Goal: Complete application form: Complete application form

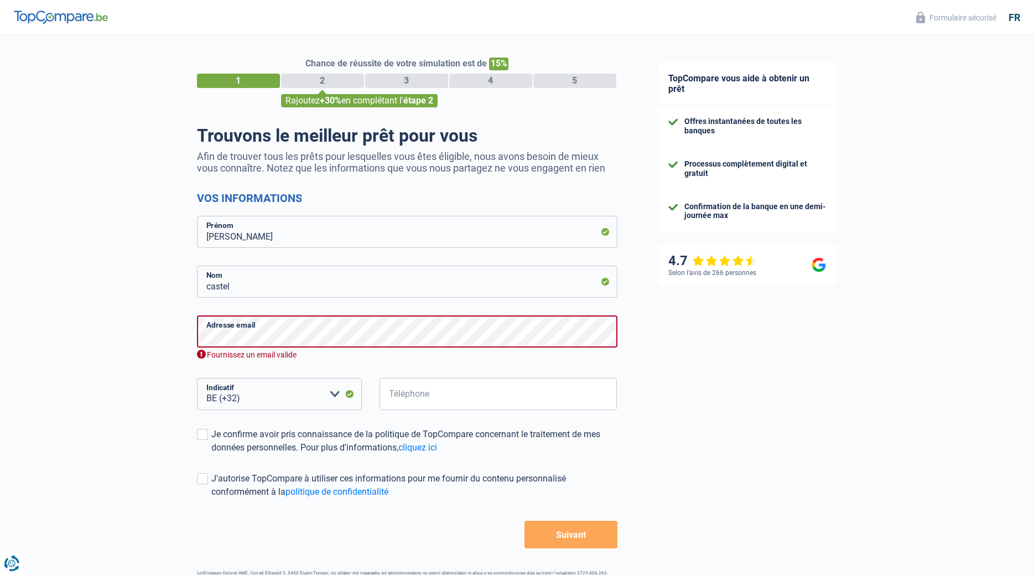
select select "32"
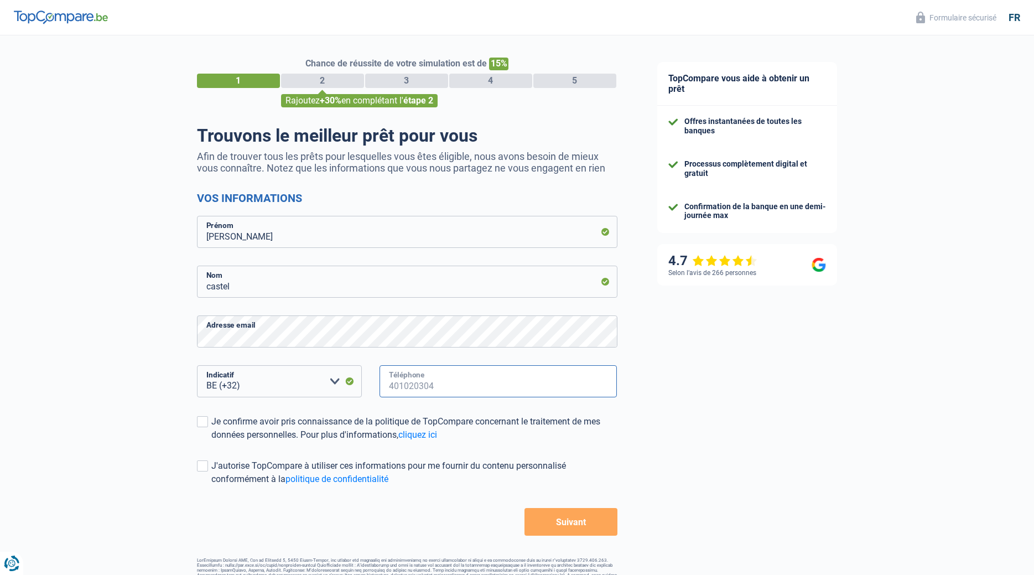
click at [409, 383] on input "Téléphone" at bounding box center [498, 381] width 238 height 32
type input "476714124"
click at [206, 422] on span at bounding box center [202, 421] width 11 height 11
click at [211, 441] on input "Je confirme avoir pris connaissance de la politique de TopCompare concernant le…" at bounding box center [211, 441] width 0 height 0
click at [197, 470] on span at bounding box center [202, 465] width 11 height 11
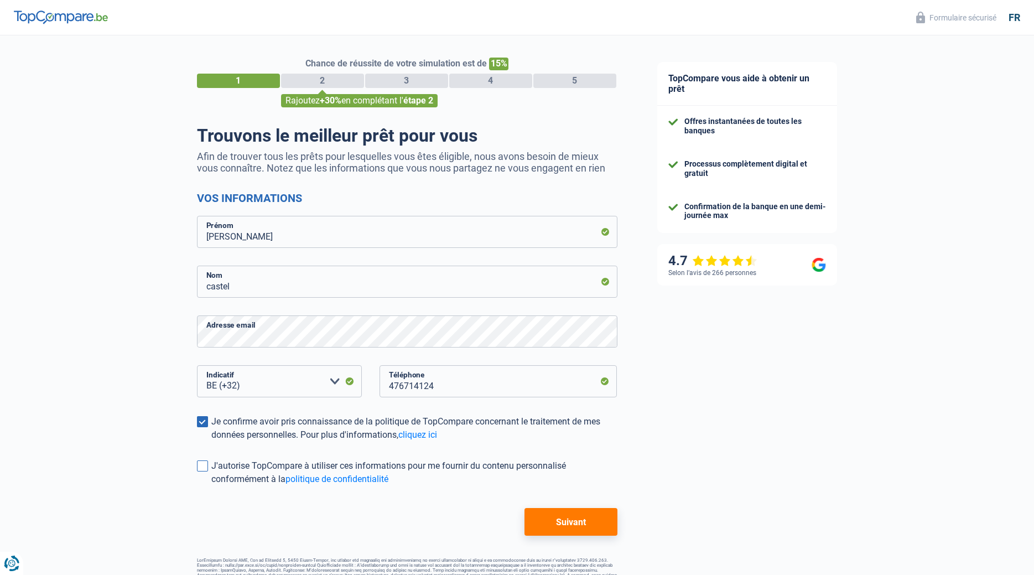
click at [211, 486] on input "J'autorise TopCompare à utiliser ces informations pour me fournir du contenu pe…" at bounding box center [211, 486] width 0 height 0
click at [569, 521] on button "Suivant" at bounding box center [570, 522] width 92 height 28
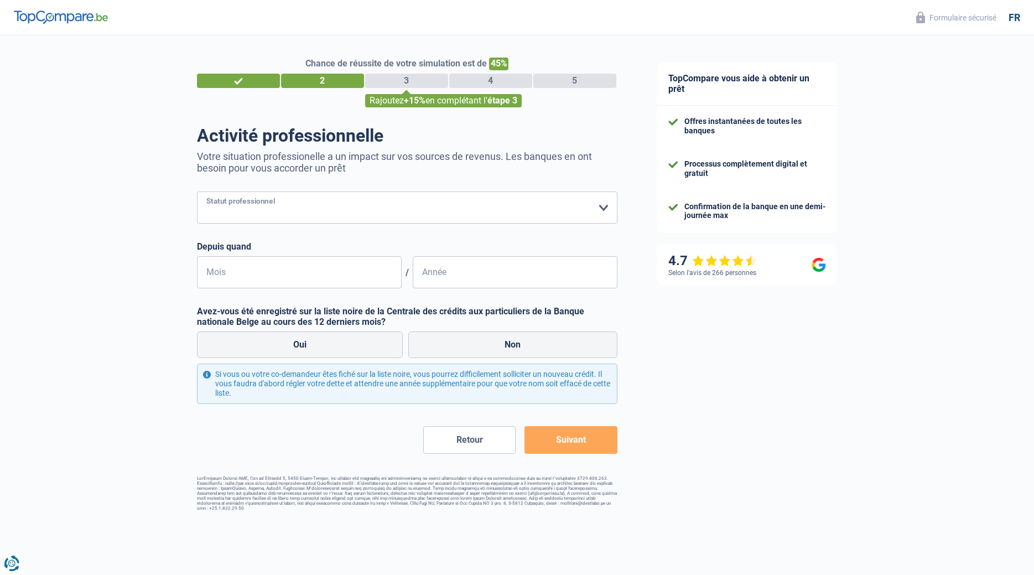
click at [197, 191] on select "Ouvrier Employé privé Employé public Invalide Indépendant Pensionné Chômeur Mut…" at bounding box center [407, 207] width 420 height 32
select select "privateEmployee"
click option "Employé privé" at bounding box center [0, 0] width 0 height 0
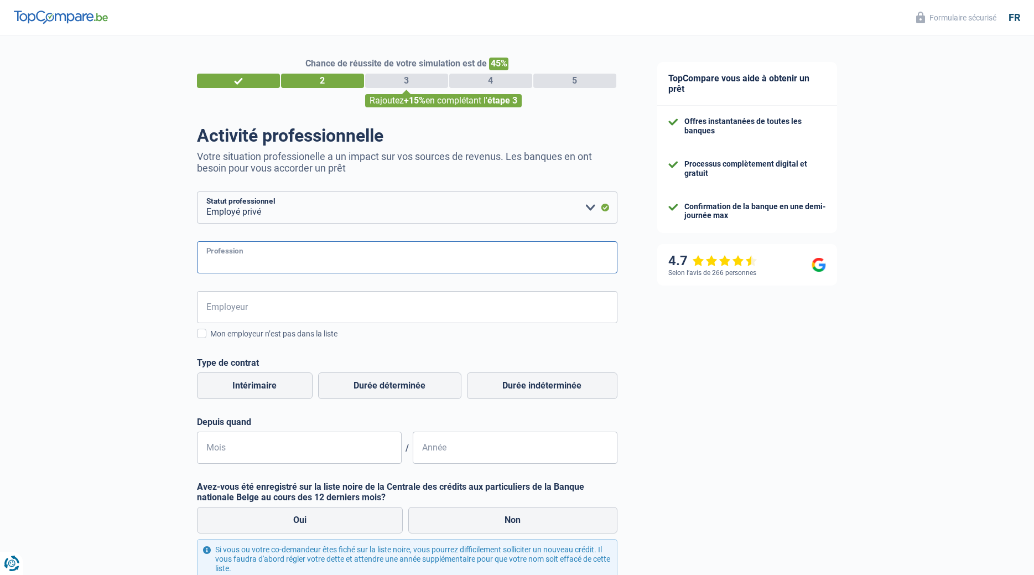
click at [230, 252] on input "Profession" at bounding box center [407, 257] width 420 height 32
type input "assistante finance"
click at [232, 304] on input "Employeur" at bounding box center [407, 307] width 420 height 32
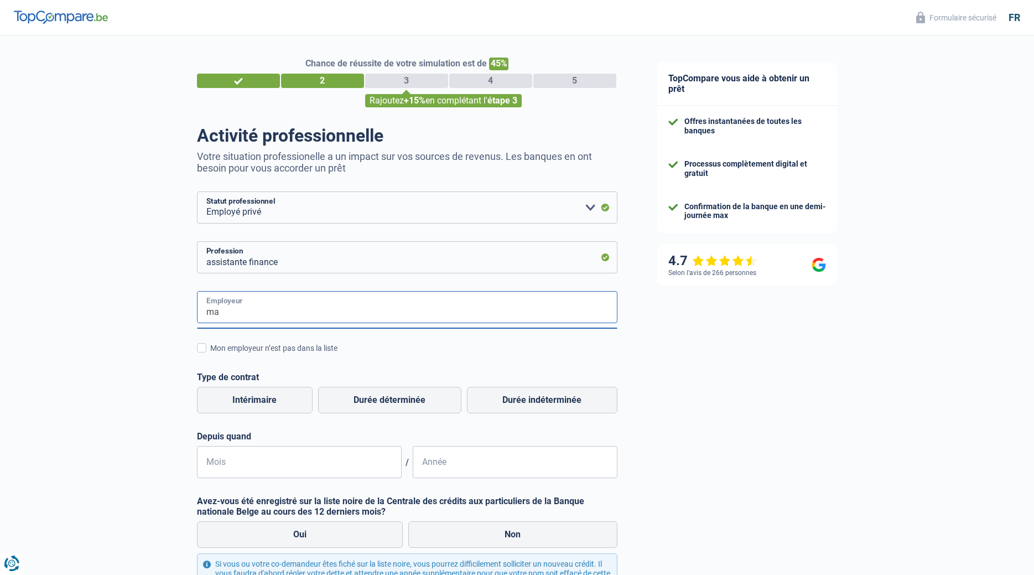
type input "m"
click at [379, 313] on input "Employeur" at bounding box center [407, 307] width 420 height 32
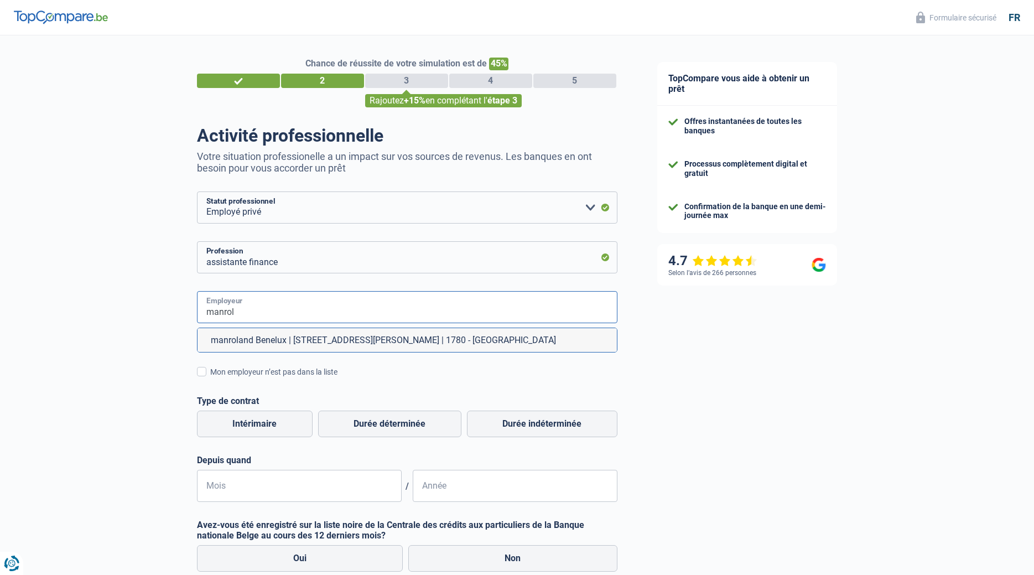
click at [252, 314] on input "manrol" at bounding box center [407, 307] width 420 height 32
click at [253, 339] on li "manroland Benelux | [STREET_ADDRESS][PERSON_NAME] | 1780 - [GEOGRAPHIC_DATA]" at bounding box center [406, 340] width 419 height 24
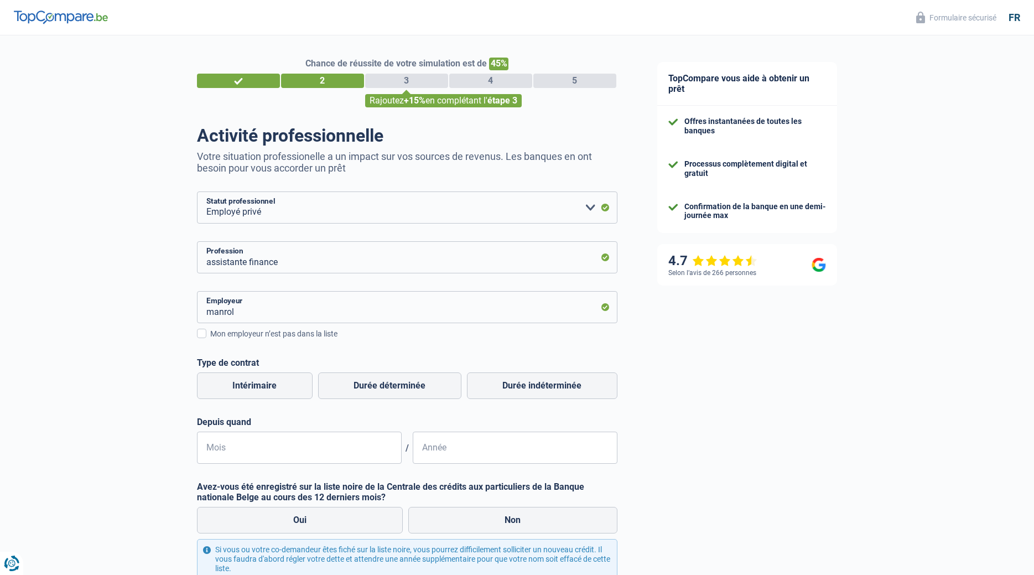
type input "manroland Benelux | [STREET_ADDRESS][PERSON_NAME] | 1780 - [GEOGRAPHIC_DATA]"
click at [514, 383] on label "Durée indéterminée" at bounding box center [542, 385] width 150 height 27
click at [514, 383] on input "Durée indéterminée" at bounding box center [542, 385] width 150 height 27
radio input "true"
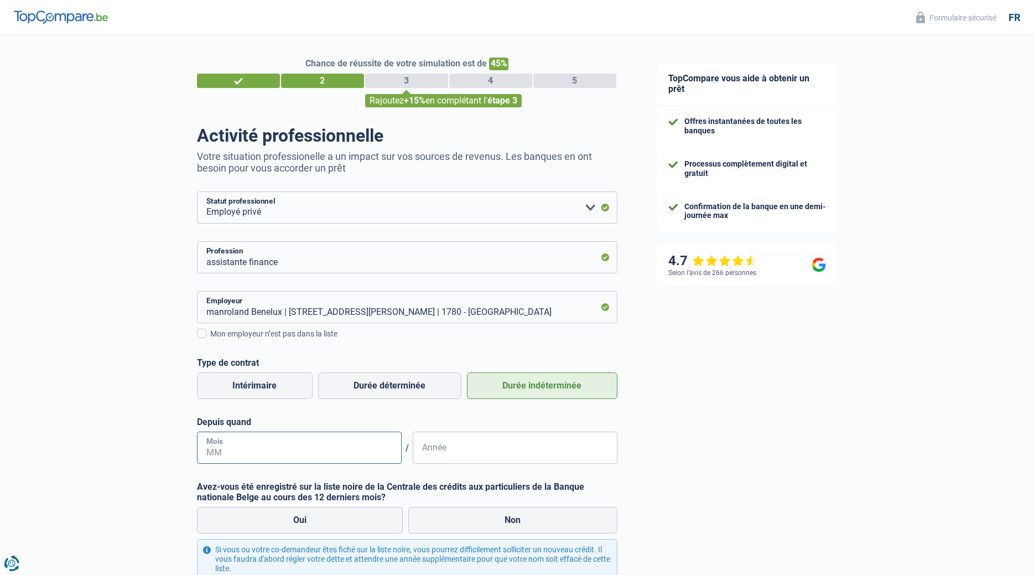
click at [319, 443] on input "Mois" at bounding box center [299, 447] width 205 height 32
type input "07"
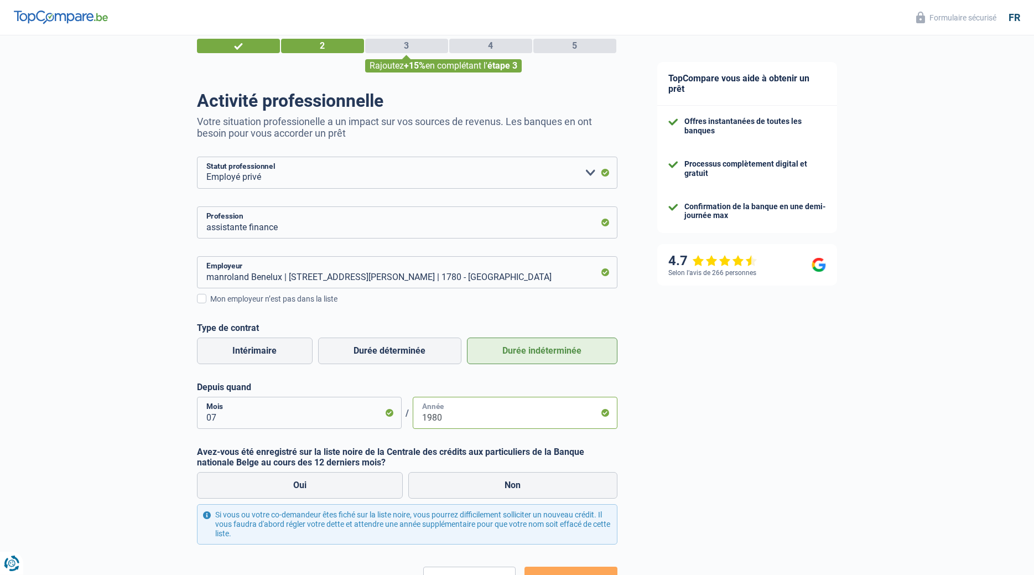
scroll to position [56, 0]
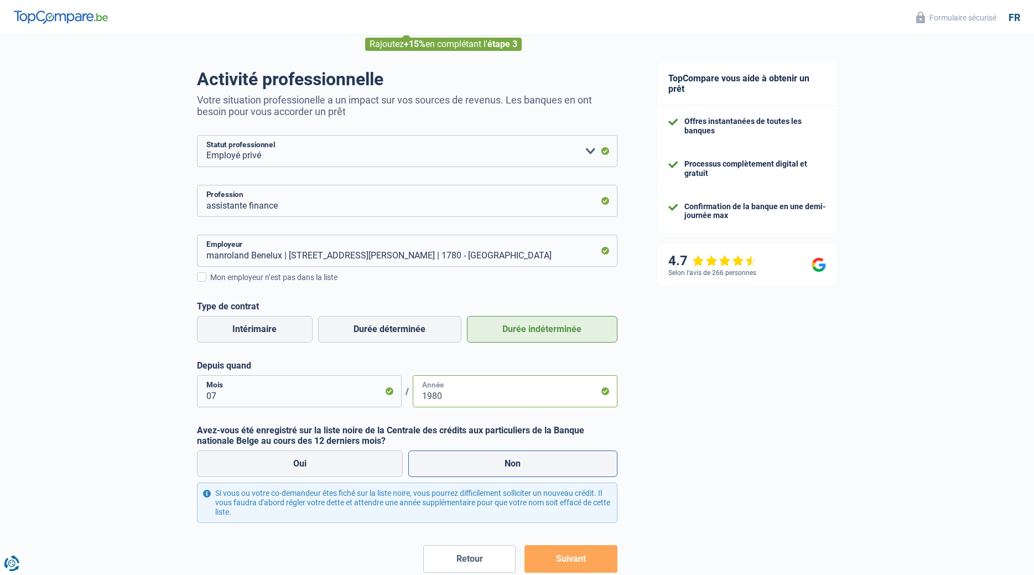
type input "1980"
click at [507, 465] on label "Non" at bounding box center [512, 463] width 209 height 27
click at [507, 465] on input "Non" at bounding box center [512, 463] width 209 height 27
radio input "true"
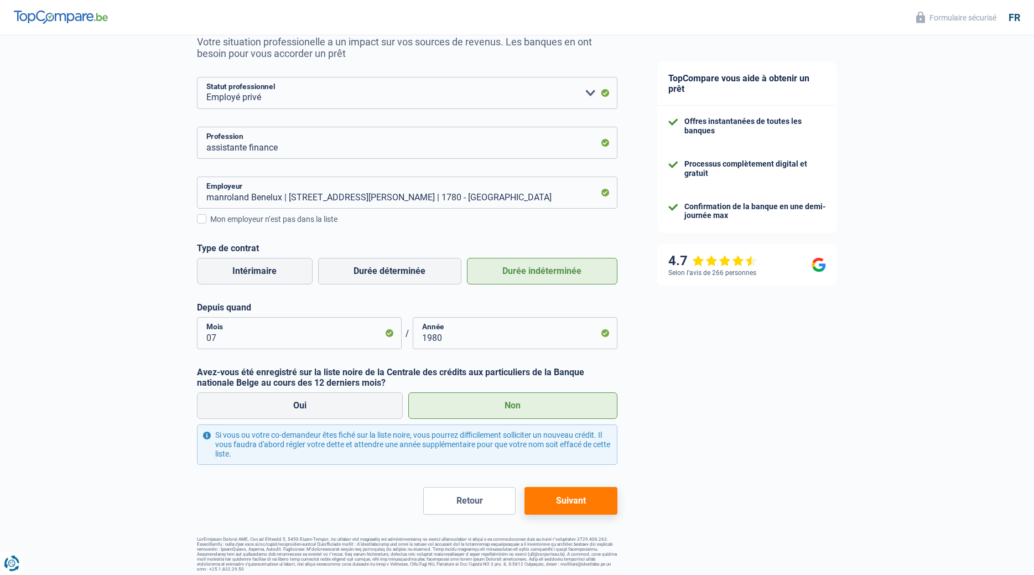
scroll to position [119, 0]
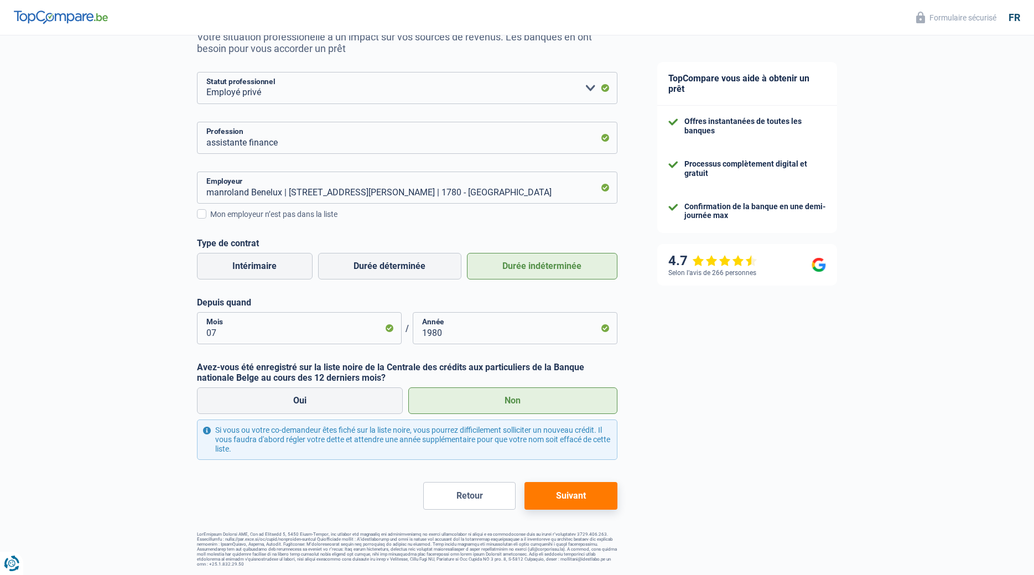
click at [561, 497] on button "Suivant" at bounding box center [570, 496] width 92 height 28
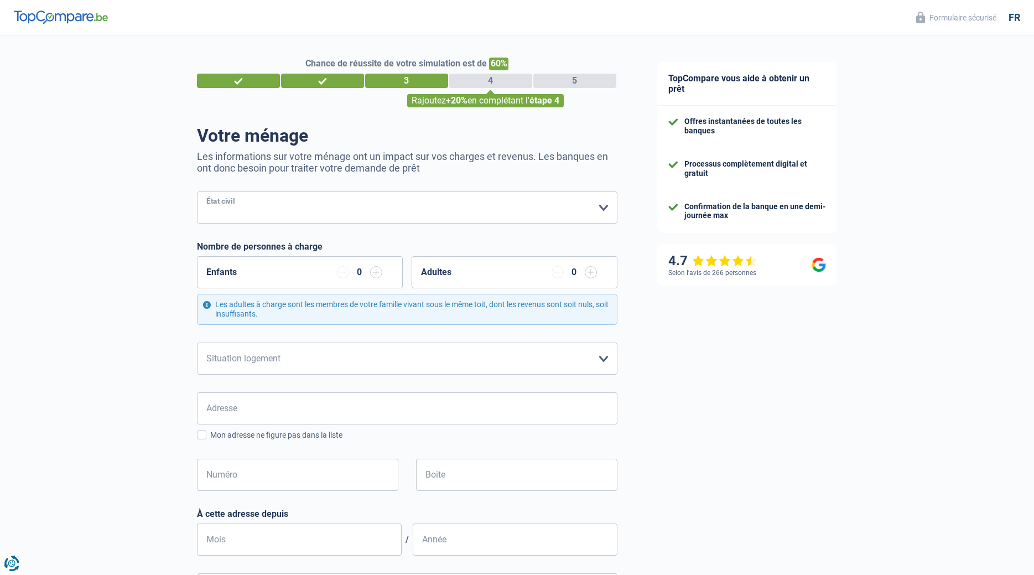
click at [197, 191] on select "[PERSON_NAME](e) Cohabitant(e) légal(e) Divorcé(e) Veuf(ve) Séparé (de fait) Ve…" at bounding box center [407, 207] width 420 height 32
select select "married"
click option "[PERSON_NAME](e)" at bounding box center [0, 0] width 0 height 0
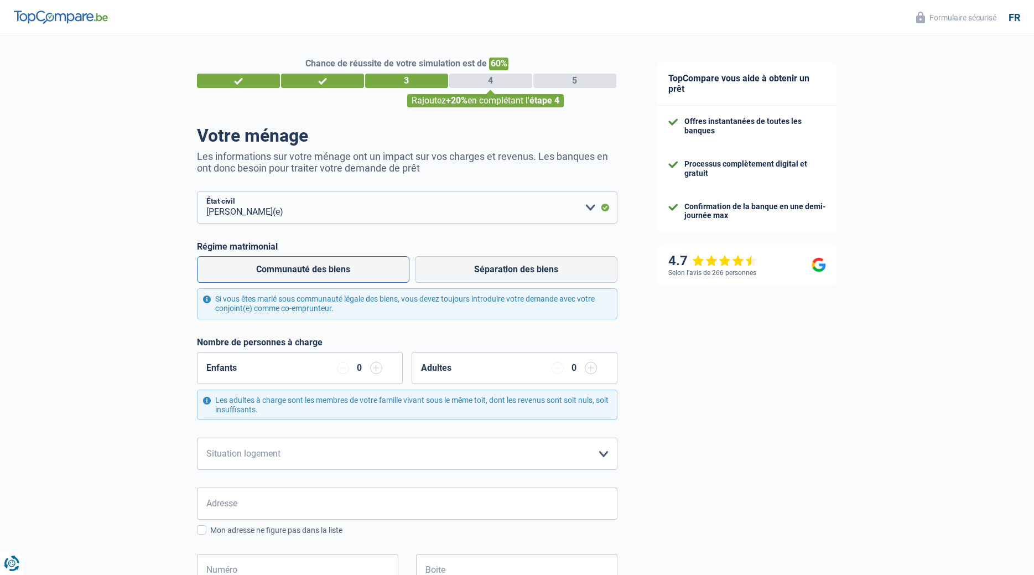
click at [328, 269] on label "Communauté des biens" at bounding box center [303, 269] width 212 height 27
click at [328, 269] on input "Communauté des biens" at bounding box center [303, 269] width 212 height 27
radio input "true"
click at [197, 438] on select "Locataire Propriétaire avec prêt hypothécaire Propriétaire sans prêt hypothécai…" at bounding box center [407, 454] width 420 height 32
select select "ownerWithoutMortgage"
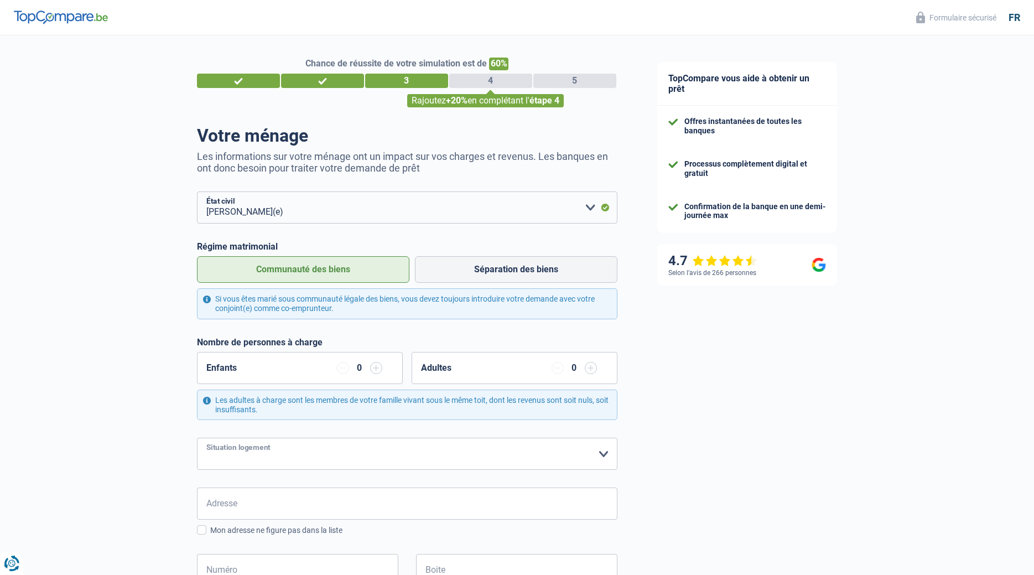
click option "Propriétaire sans prêt hypothécaire" at bounding box center [0, 0] width 0 height 0
click at [287, 498] on input "Adresse" at bounding box center [407, 503] width 420 height 32
type input "p"
type input "b"
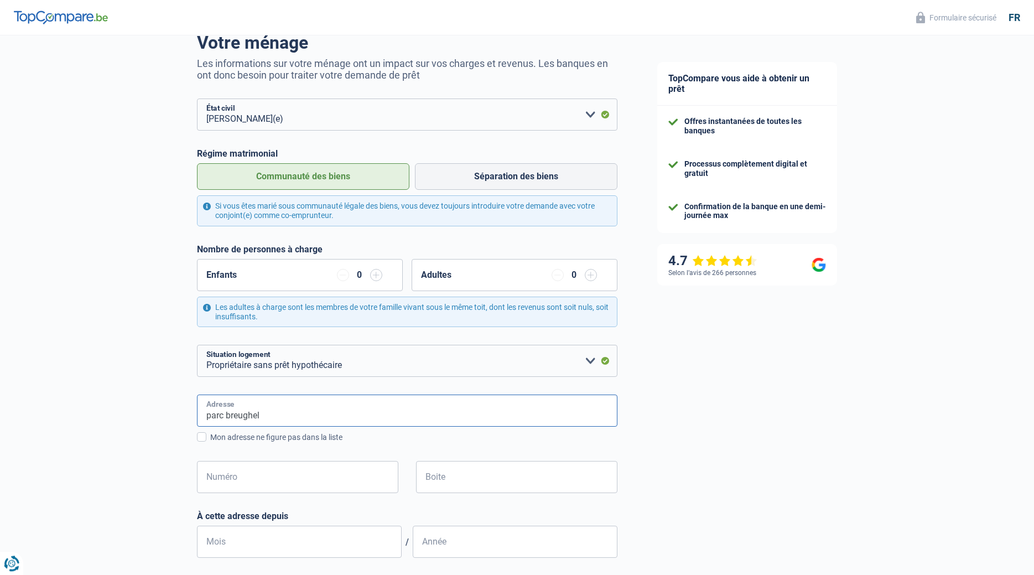
scroll to position [113, 0]
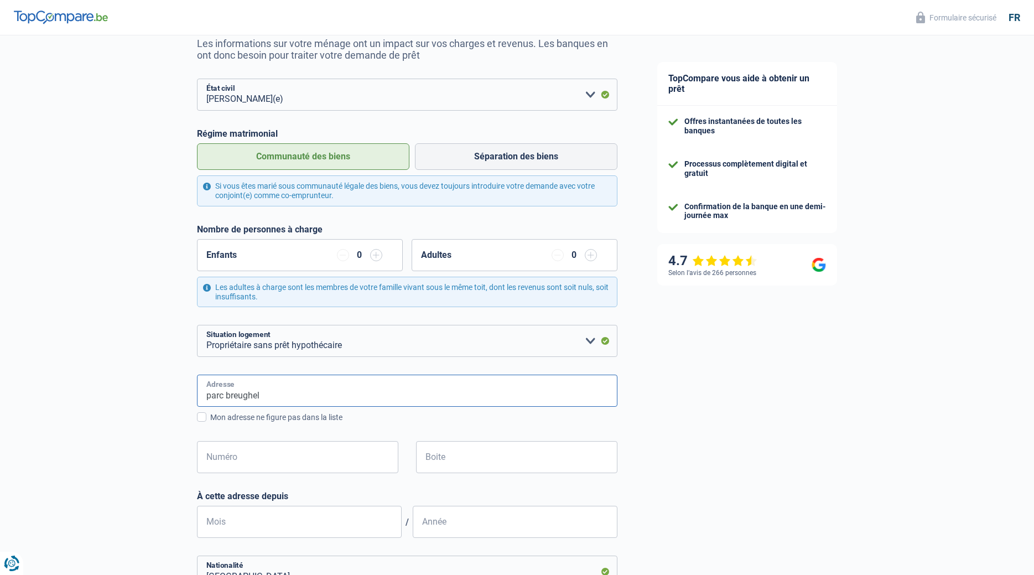
type input "parc breughel"
click at [258, 456] on input "Numéro" at bounding box center [297, 457] width 201 height 32
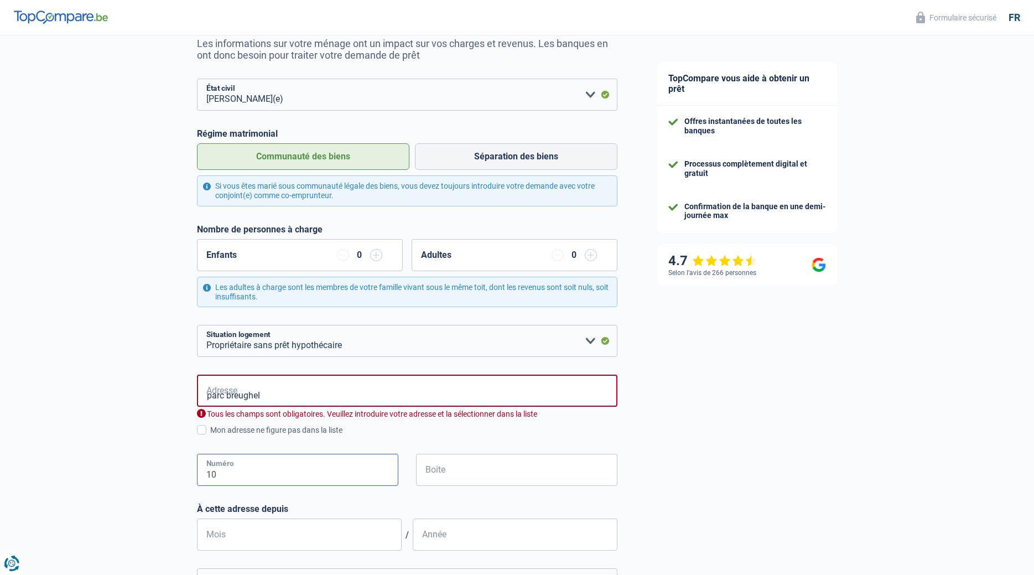
type input "10"
click at [449, 471] on input "Boite" at bounding box center [516, 470] width 201 height 32
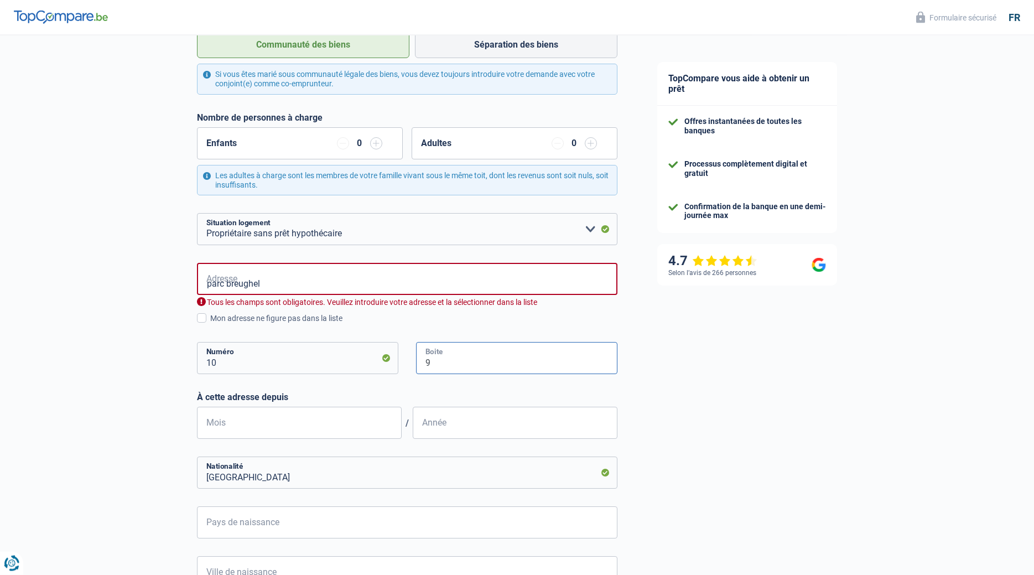
scroll to position [226, 0]
type input "9"
click at [285, 477] on input "[GEOGRAPHIC_DATA]" at bounding box center [407, 471] width 420 height 32
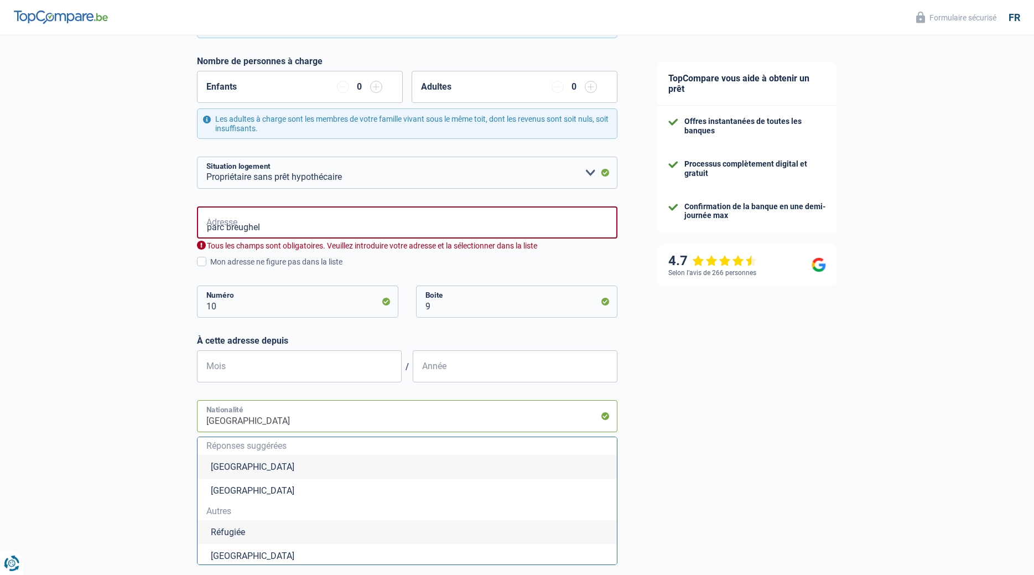
scroll to position [282, 0]
type input "Belgiqu"
click at [226, 553] on li "[GEOGRAPHIC_DATA]" at bounding box center [406, 555] width 419 height 24
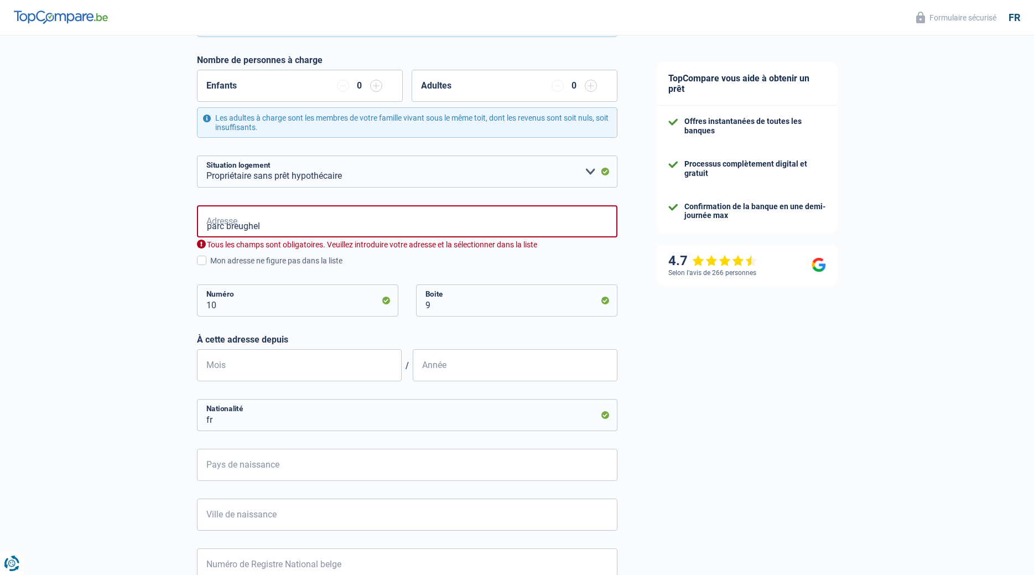
type input "[GEOGRAPHIC_DATA]"
click at [258, 466] on input "Pays de naissance" at bounding box center [407, 465] width 420 height 32
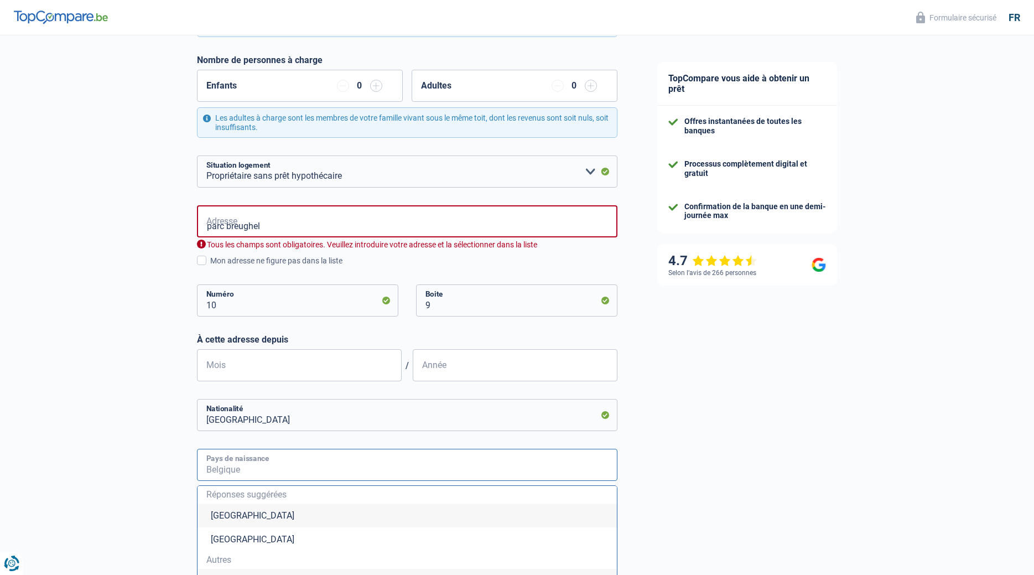
type input "f"
type input "r"
type input "[GEOGRAPHIC_DATA]"
click at [709, 517] on div "TopCompare vous aide à obtenir un prêt Offres instantanées de toutes les banque…" at bounding box center [835, 285] width 397 height 1064
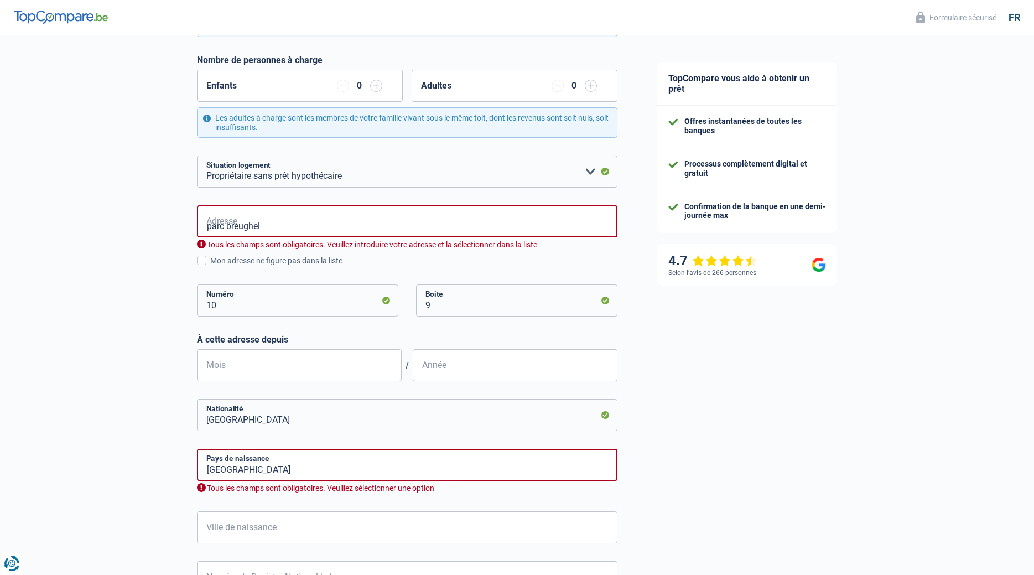
scroll to position [339, 0]
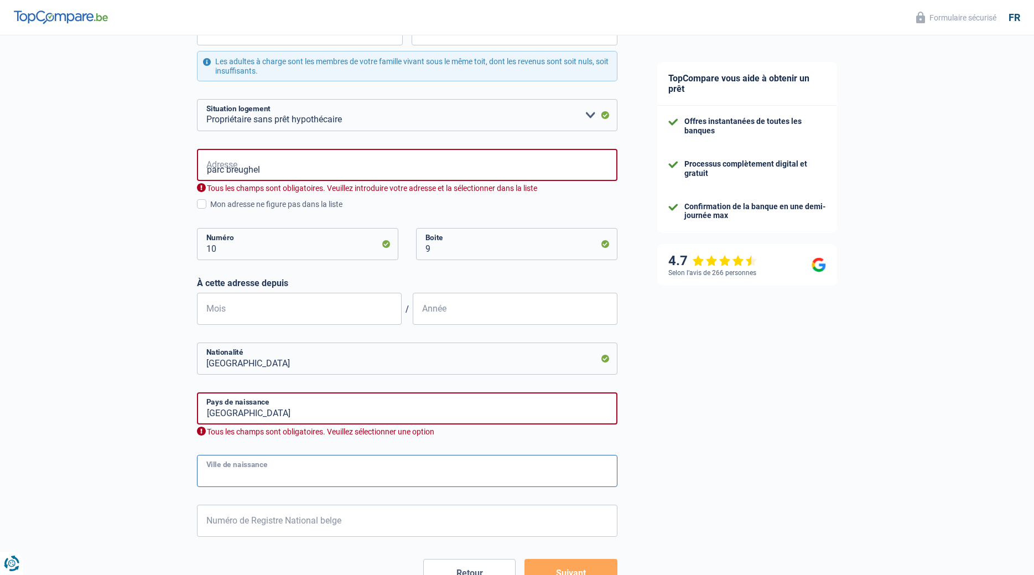
click at [258, 475] on input "Ville de naissance" at bounding box center [407, 471] width 420 height 32
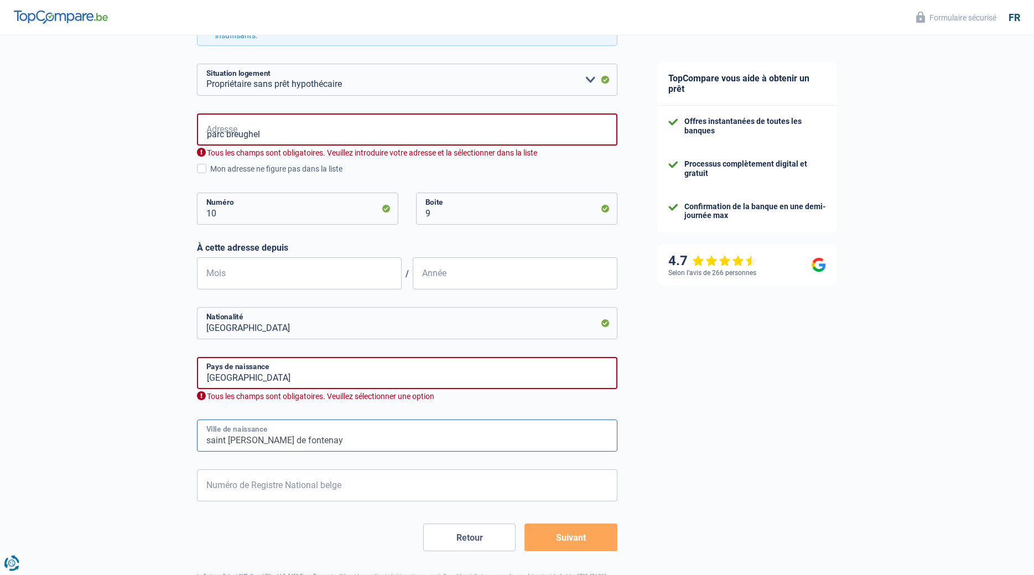
scroll to position [415, 0]
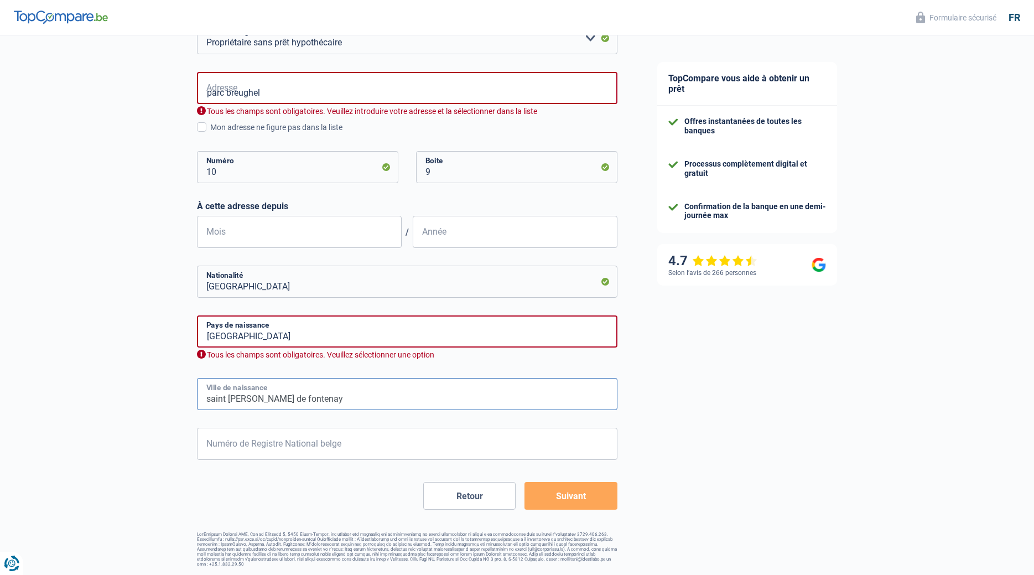
type input "saint [PERSON_NAME] de fontenay"
click at [239, 444] on input "Numéro de Registre National belge" at bounding box center [407, 444] width 420 height 32
type input "0"
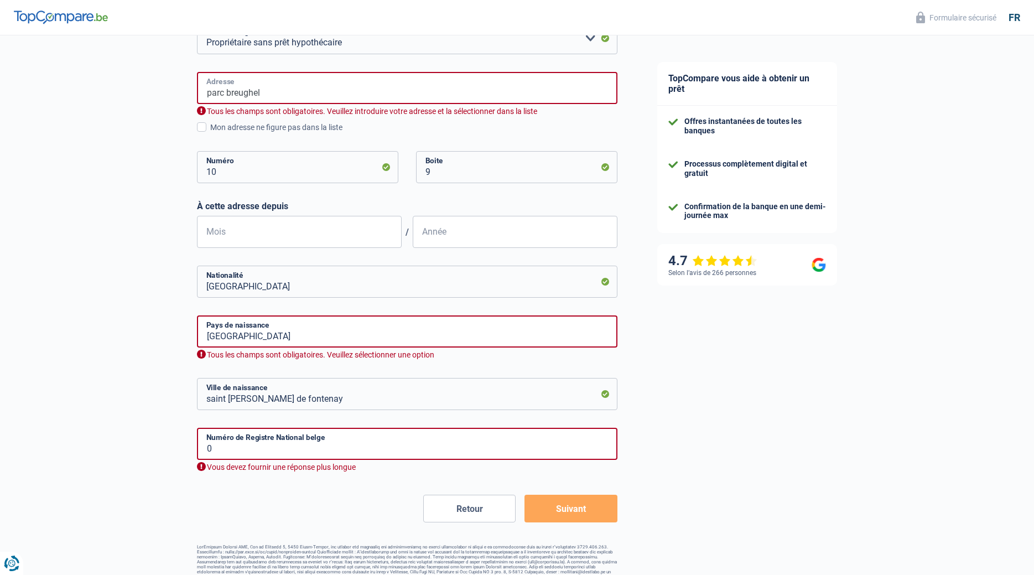
click at [273, 94] on input "parc breughel" at bounding box center [407, 88] width 420 height 32
click at [524, 330] on input "[GEOGRAPHIC_DATA]" at bounding box center [407, 331] width 420 height 32
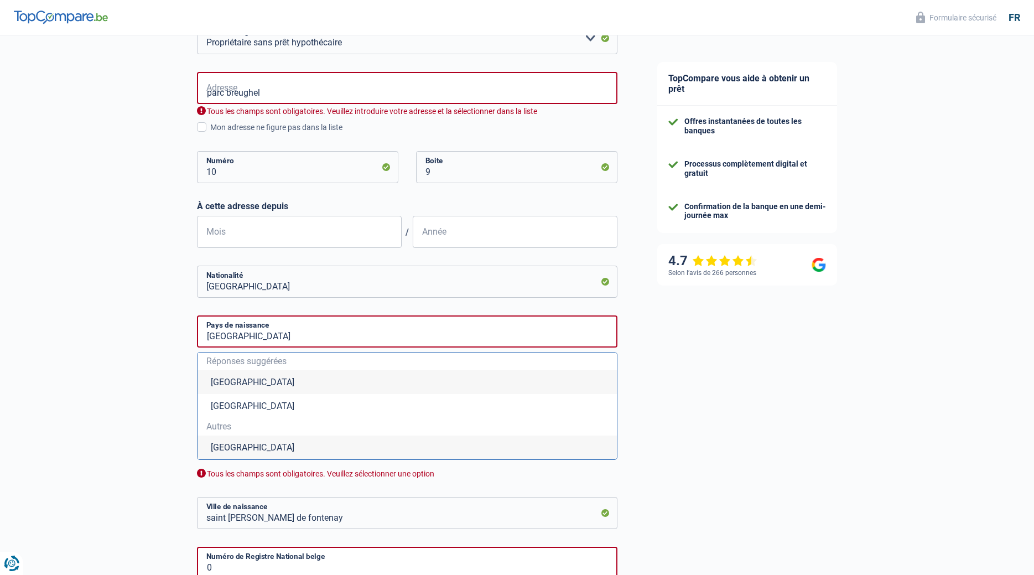
drag, startPoint x: 218, startPoint y: 446, endPoint x: 223, endPoint y: 441, distance: 7.0
click at [218, 445] on li "[GEOGRAPHIC_DATA]" at bounding box center [406, 447] width 419 height 24
type input "[GEOGRAPHIC_DATA]"
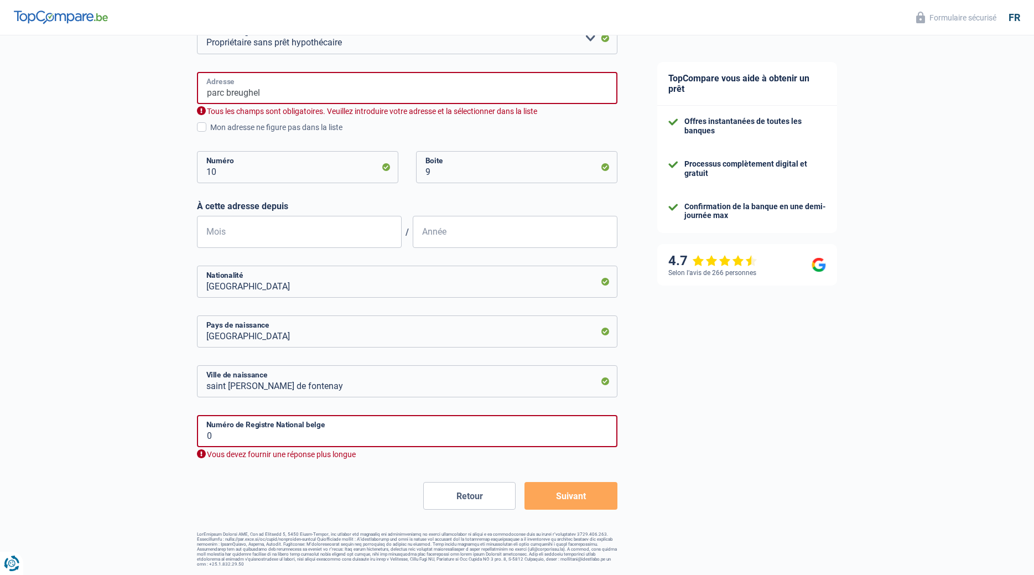
click at [333, 93] on input "parc breughel" at bounding box center [407, 88] width 420 height 32
click at [328, 431] on input "0" at bounding box center [407, 431] width 420 height 32
drag, startPoint x: 289, startPoint y: 92, endPoint x: 184, endPoint y: 84, distance: 104.8
click at [197, 84] on input "parc [PERSON_NAME]" at bounding box center [407, 88] width 420 height 32
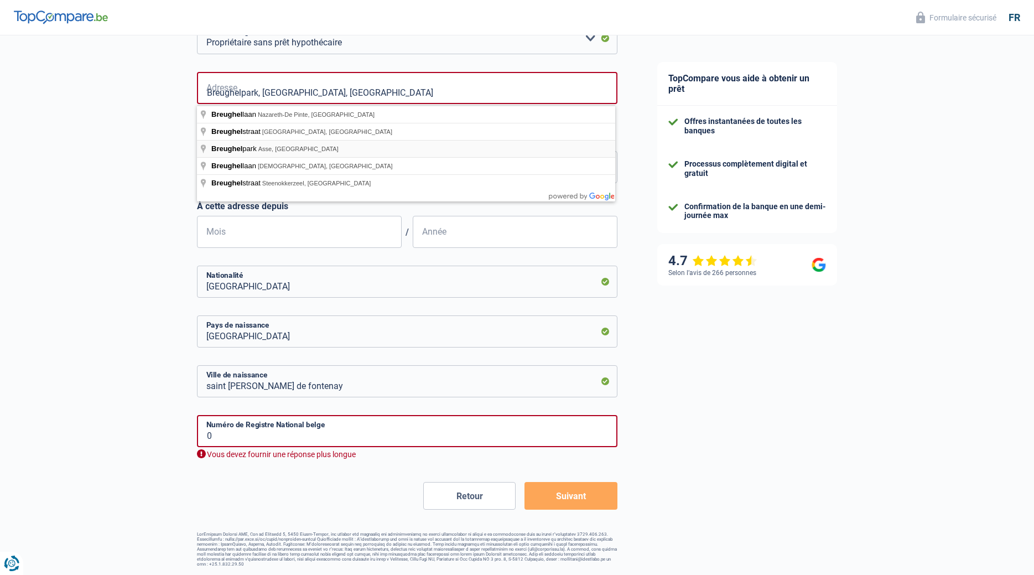
type input "[PERSON_NAME], 1731, Asse, BE"
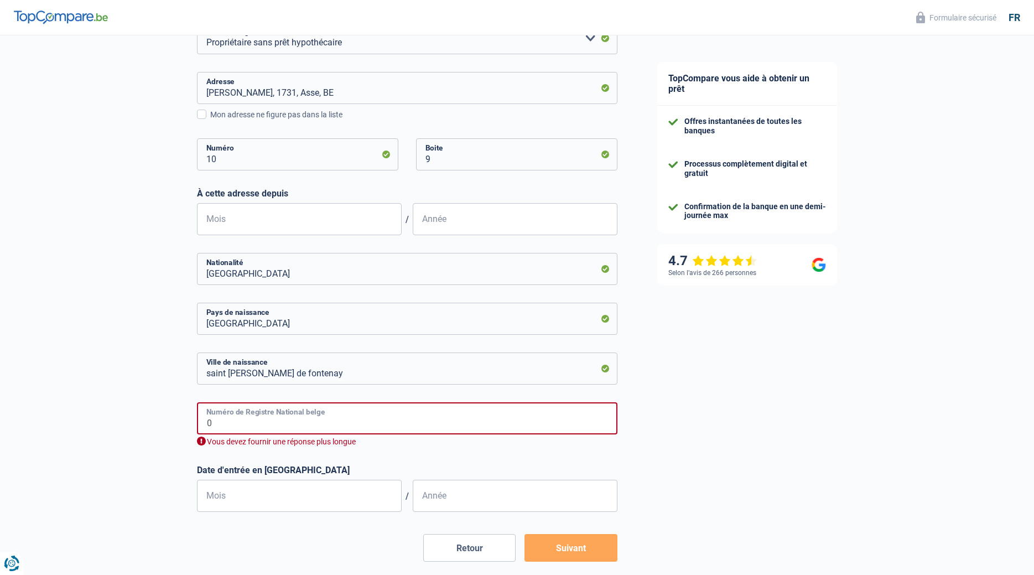
click at [233, 420] on input "0" at bounding box center [407, 418] width 420 height 32
type input "0"
type input "61.03.04-260.4"
type input "3"
type input "1961"
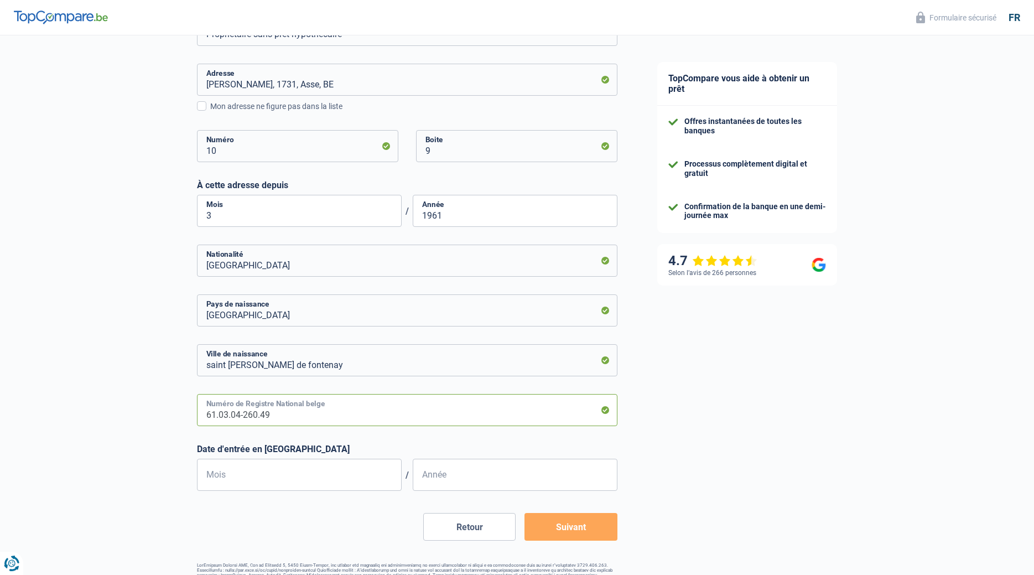
scroll to position [398, 0]
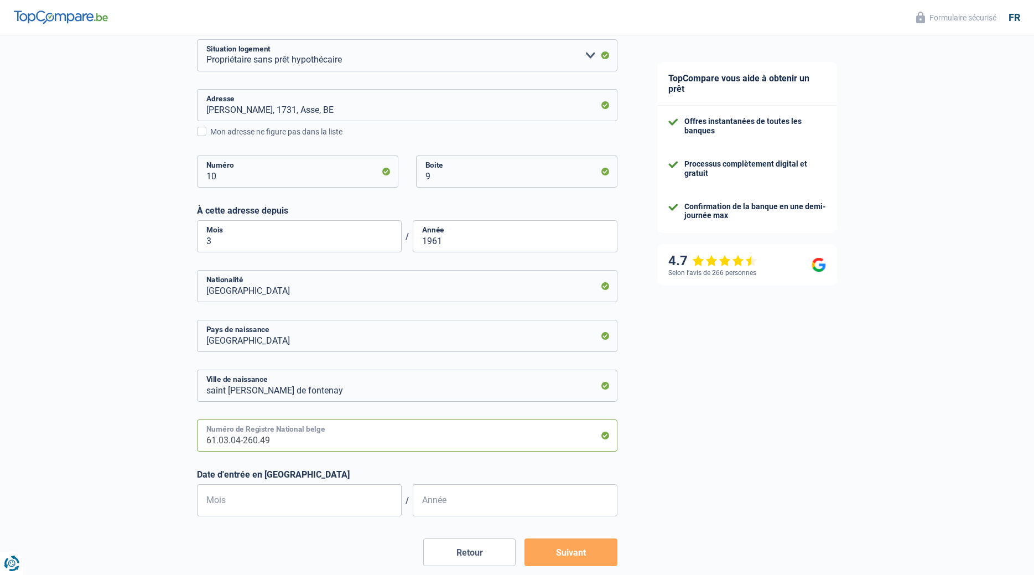
type input "61.03.04-260.49"
click at [435, 492] on input "Année" at bounding box center [515, 500] width 205 height 32
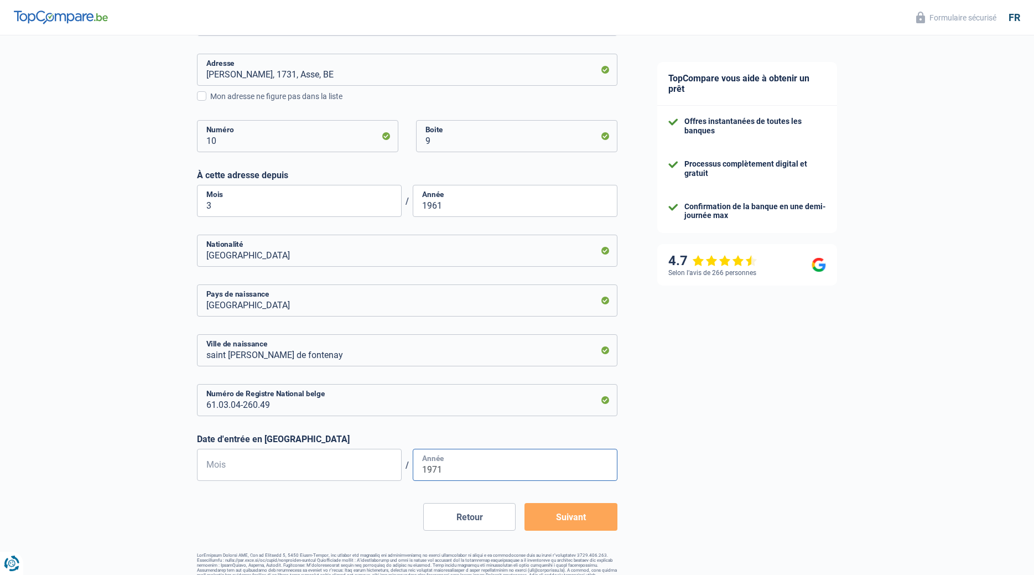
scroll to position [455, 0]
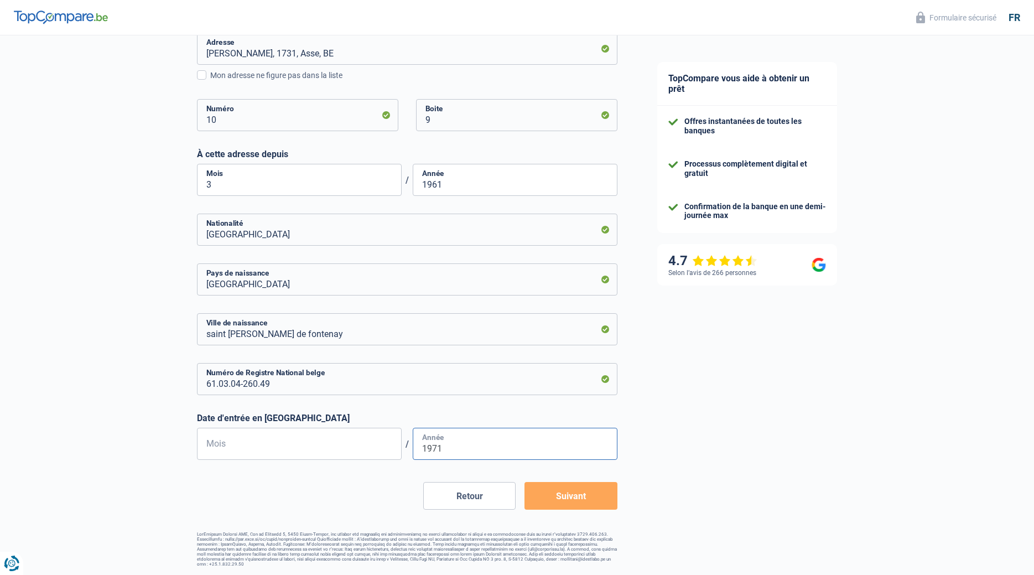
type input "1971"
click at [562, 496] on button "Suivant" at bounding box center [570, 496] width 92 height 28
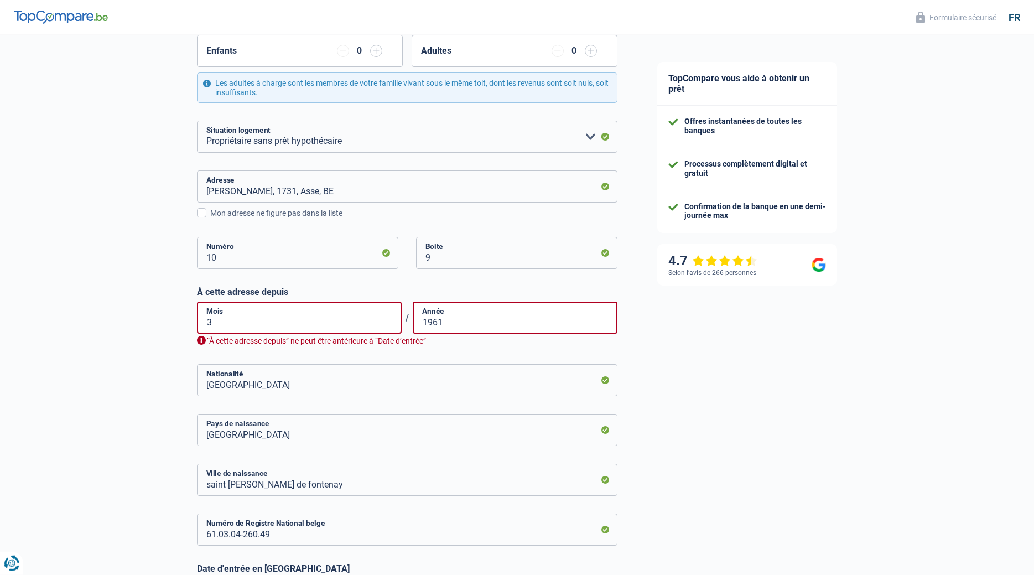
scroll to position [342, 0]
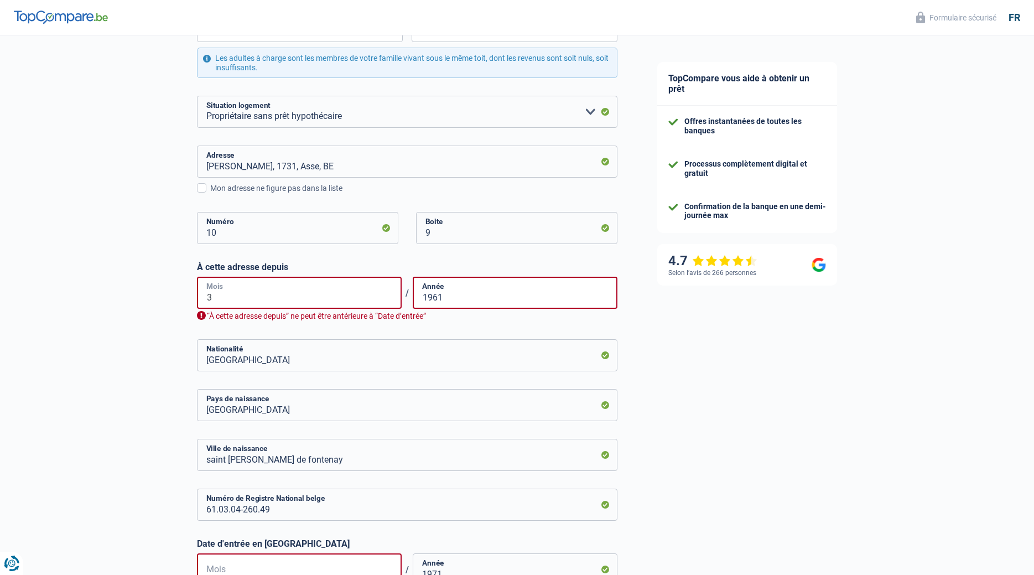
click at [256, 299] on input "3" at bounding box center [299, 293] width 205 height 32
type input "07"
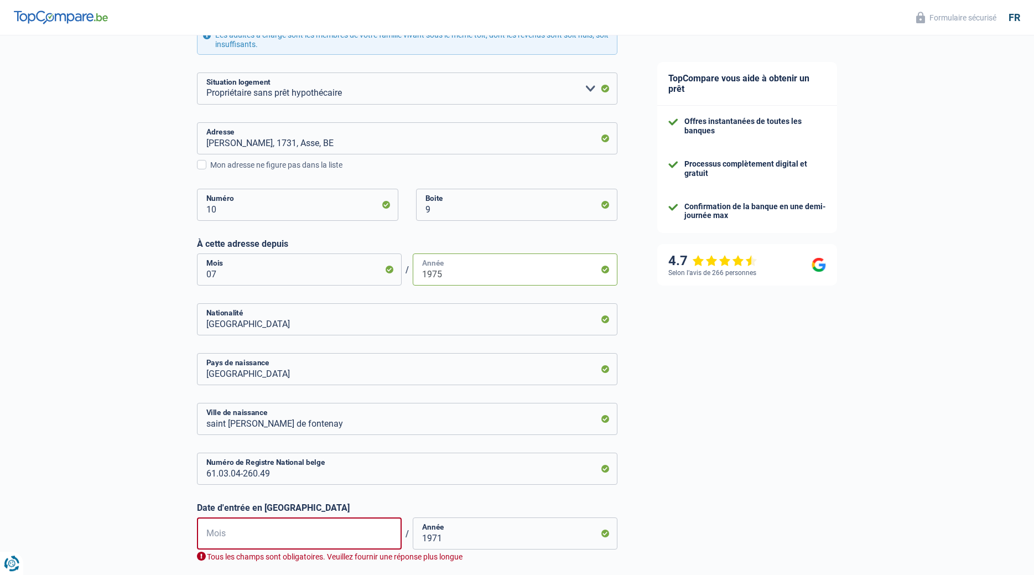
scroll to position [455, 0]
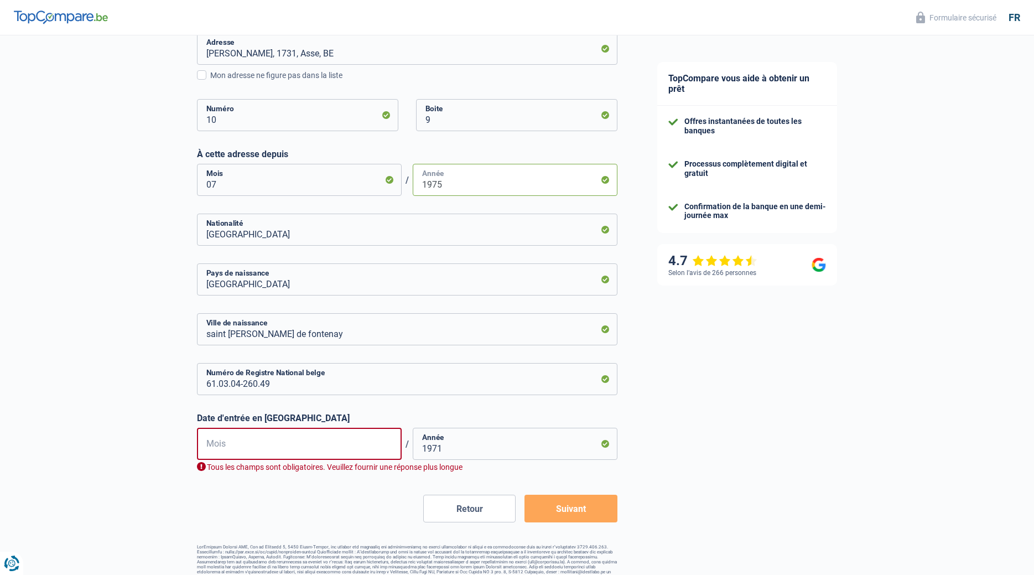
type input "1975"
click at [225, 447] on input "Mois" at bounding box center [299, 444] width 205 height 32
type input "07"
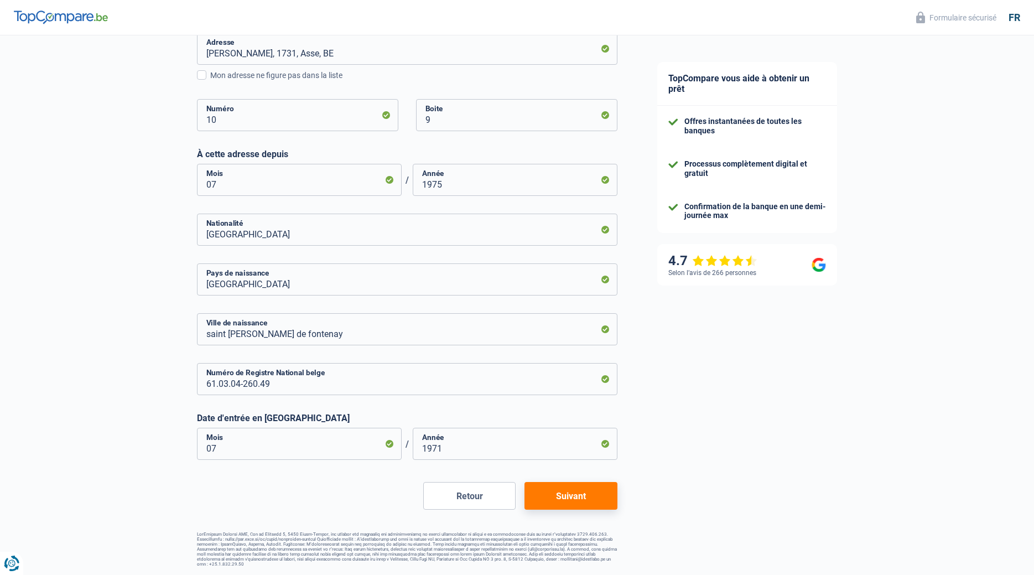
click at [556, 494] on button "Suivant" at bounding box center [570, 496] width 92 height 28
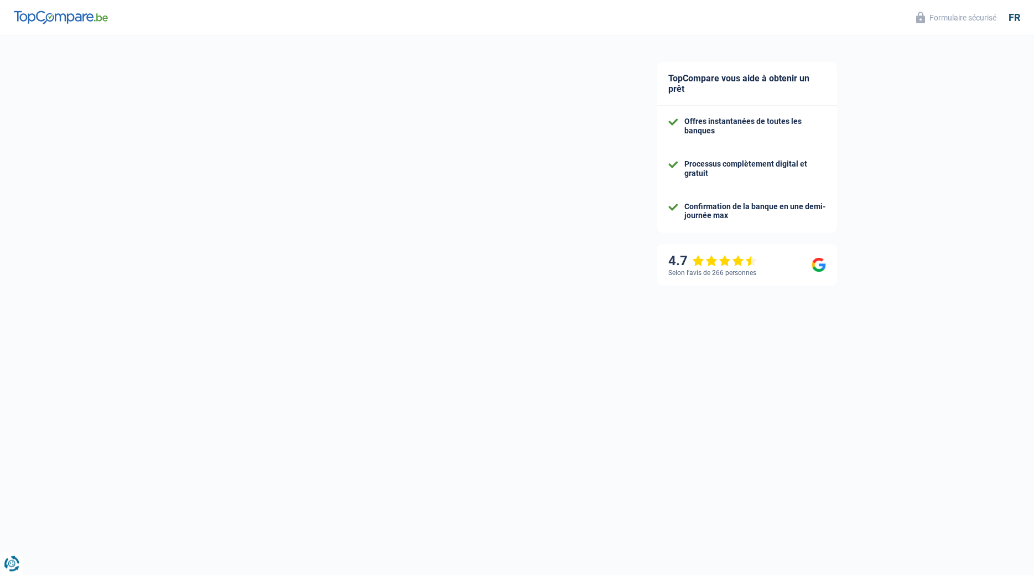
select select "netSalary"
select select "mealVouchers"
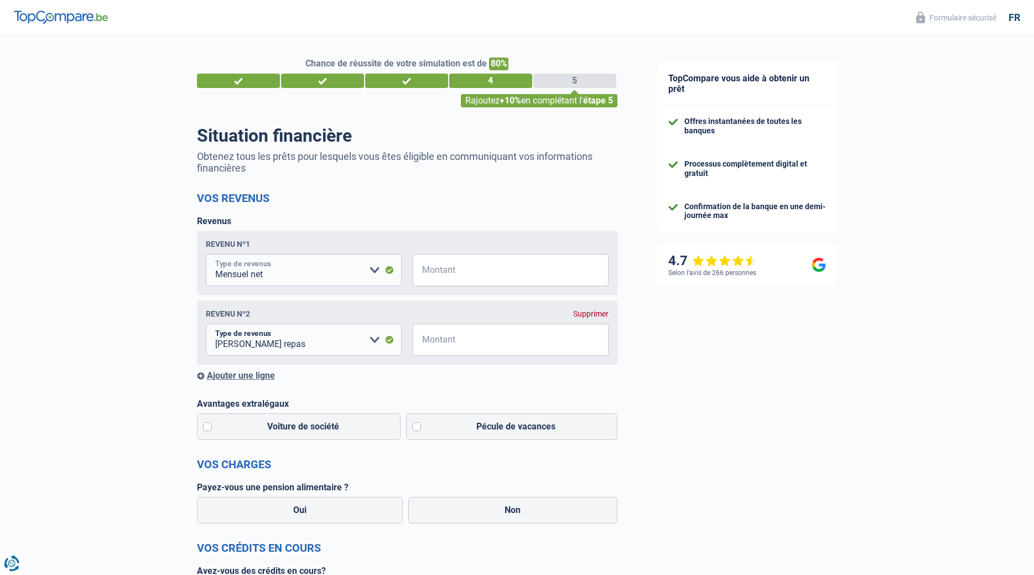
click at [206, 254] on select "Allocation d'handicap Allocations chômage Allocations familiales Chèques repas …" at bounding box center [304, 270] width 196 height 32
click at [455, 268] on input "Montant" at bounding box center [517, 270] width 182 height 32
type input "3.300"
click at [206, 324] on select "Allocation d'handicap Allocations chômage Allocations familiales Chèques repas …" at bounding box center [304, 340] width 196 height 32
click at [707, 383] on div "TopCompare vous aide à obtenir un prêt Offres instantanées de toutes les banque…" at bounding box center [835, 519] width 397 height 968
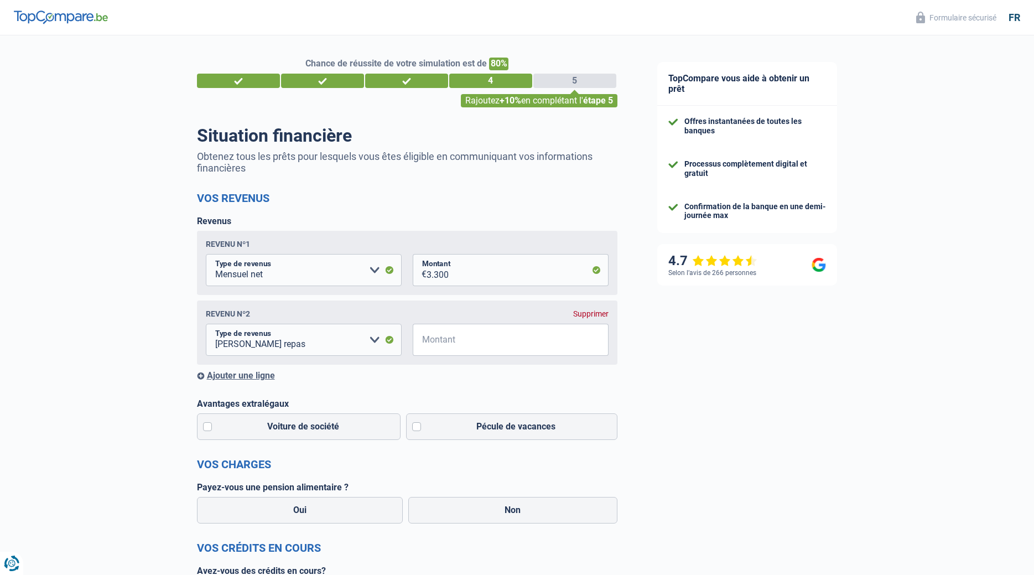
click at [592, 315] on div "Supprimer" at bounding box center [590, 313] width 35 height 9
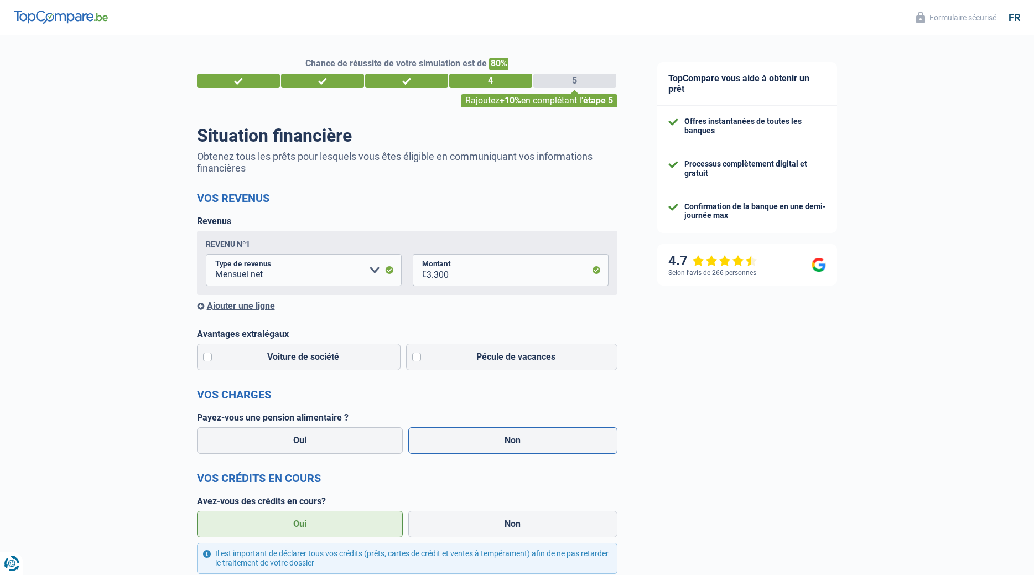
click at [462, 440] on label "Non" at bounding box center [512, 440] width 209 height 27
click at [462, 440] on input "Non" at bounding box center [512, 440] width 209 height 27
radio input "true"
click at [425, 363] on label "Pécule de vacances" at bounding box center [511, 357] width 211 height 27
click at [425, 363] on input "Pécule de vacances" at bounding box center [511, 357] width 211 height 27
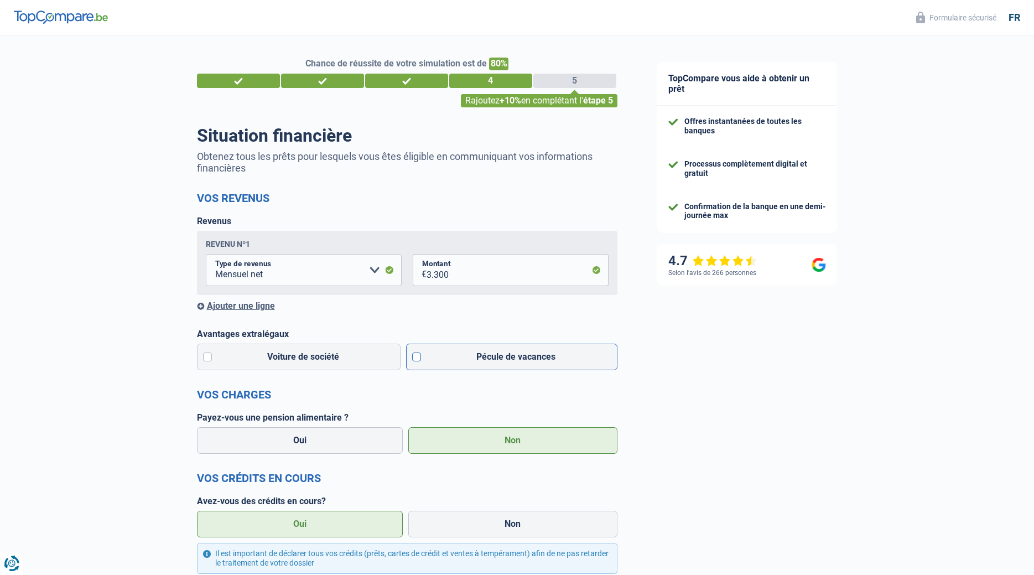
checkbox input "true"
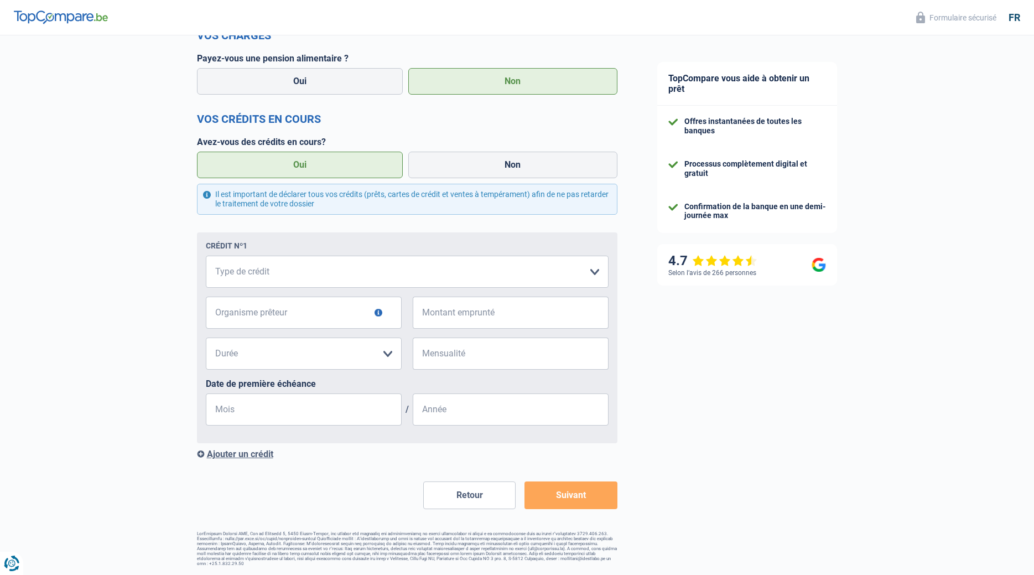
scroll to position [303, 0]
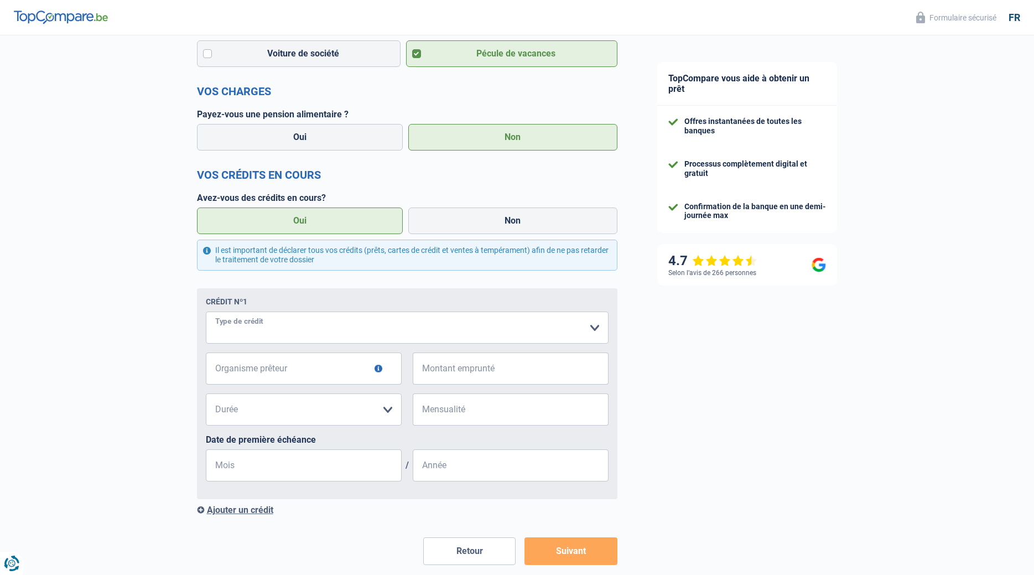
click at [206, 311] on select "Carte ou ouverture de crédit Prêt hypothécaire Vente à tempérament Prêt à tempé…" at bounding box center [407, 327] width 403 height 32
click at [701, 345] on div "TopCompare vous aide à obtenir un prêt Offres instantanées de toutes les banque…" at bounding box center [835, 181] width 397 height 898
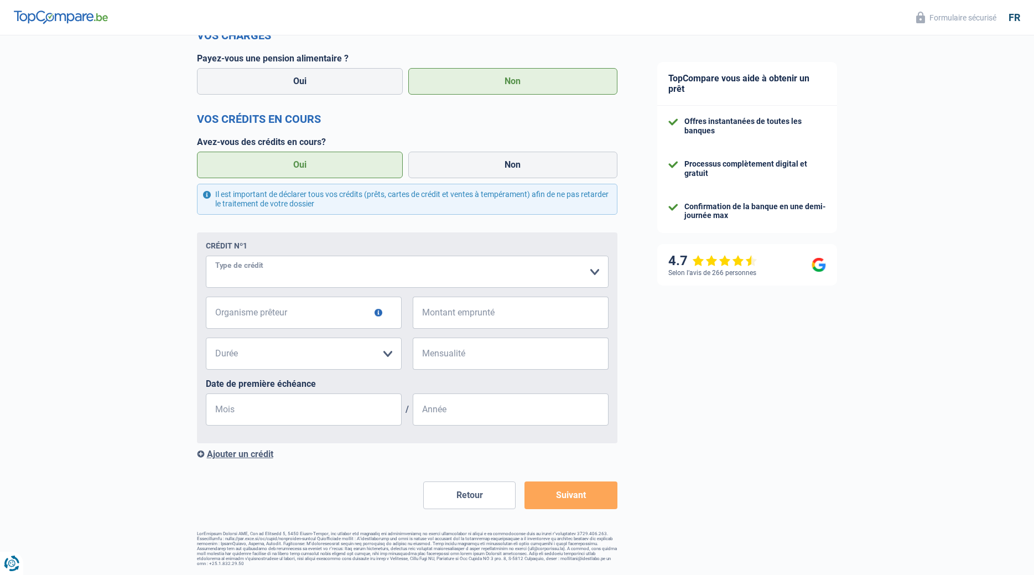
click at [206, 256] on select "Carte ou ouverture de crédit Prêt hypothécaire Vente à tempérament Prêt à tempé…" at bounding box center [407, 272] width 403 height 32
select select "personalLoan"
click option "Prêt à tempérament" at bounding box center [0, 0] width 0 height 0
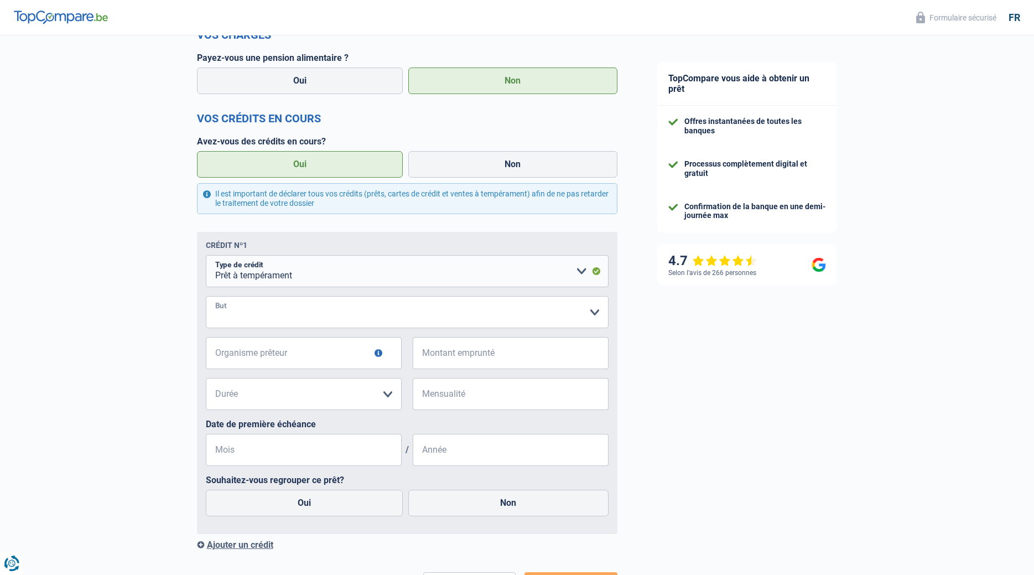
click at [206, 296] on select "Confort maison: meubles, textile, peinture, électroménager, outillage non-profe…" at bounding box center [407, 312] width 403 height 32
select select "loanRepayment"
click option "Remboursement prêt" at bounding box center [0, 0] width 0 height 0
click at [354, 357] on input "Organisme prêteur" at bounding box center [304, 353] width 196 height 32
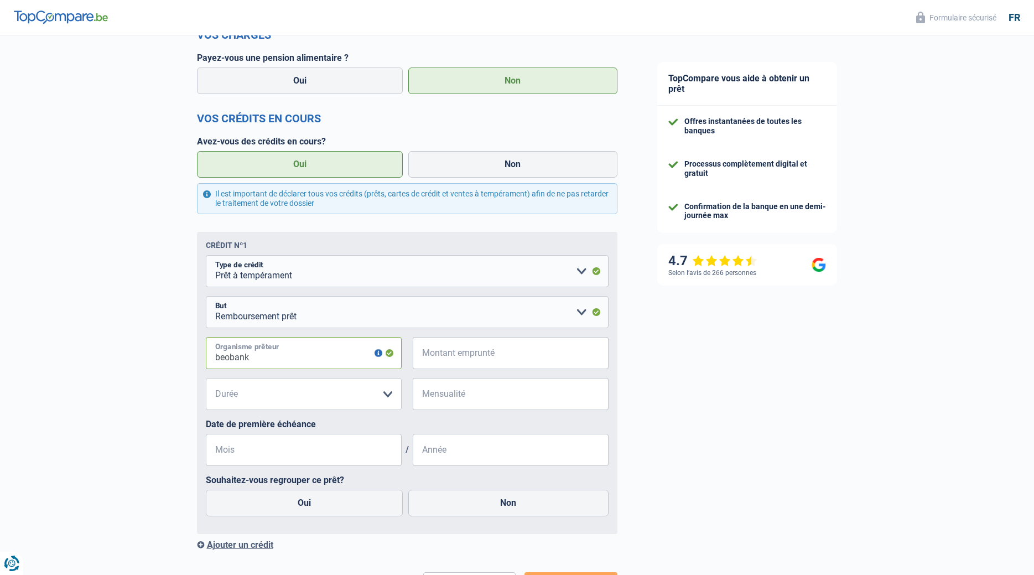
type input "beobank"
click at [468, 355] on input "Montant emprunté" at bounding box center [517, 353] width 182 height 32
drag, startPoint x: 475, startPoint y: 357, endPoint x: 417, endPoint y: 352, distance: 57.7
click at [426, 352] on input "560.621" at bounding box center [517, 353] width 182 height 32
type input "56.062"
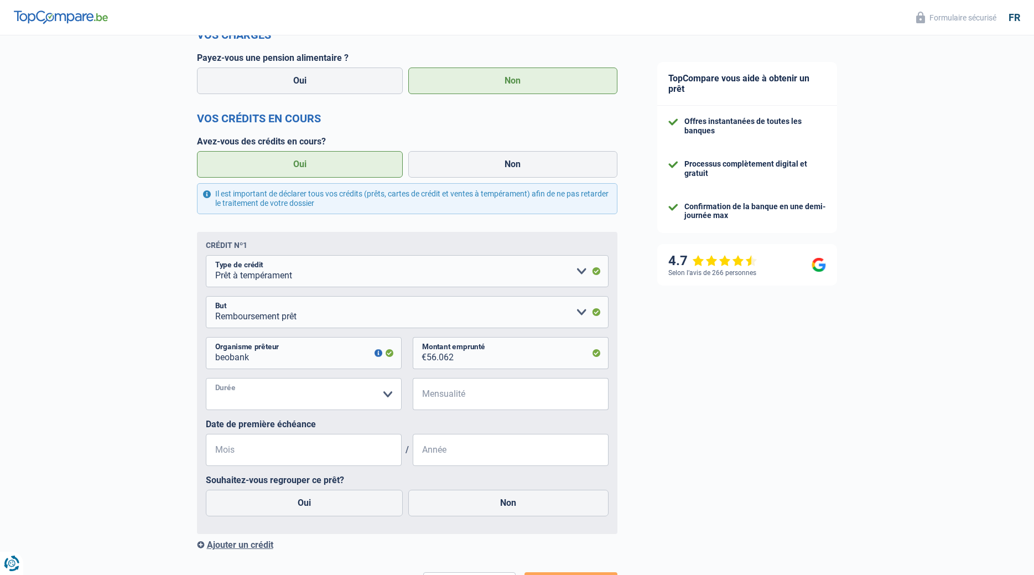
click at [206, 378] on select "12 mois 18 mois 24 mois 30 mois 36 mois 42 mois 48 mois 60 mois 72 mois 84 mois…" at bounding box center [304, 394] width 196 height 32
select select "96"
click option "96 mois" at bounding box center [0, 0] width 0 height 0
click at [517, 403] on input "Mensualité" at bounding box center [517, 394] width 182 height 32
type input "865"
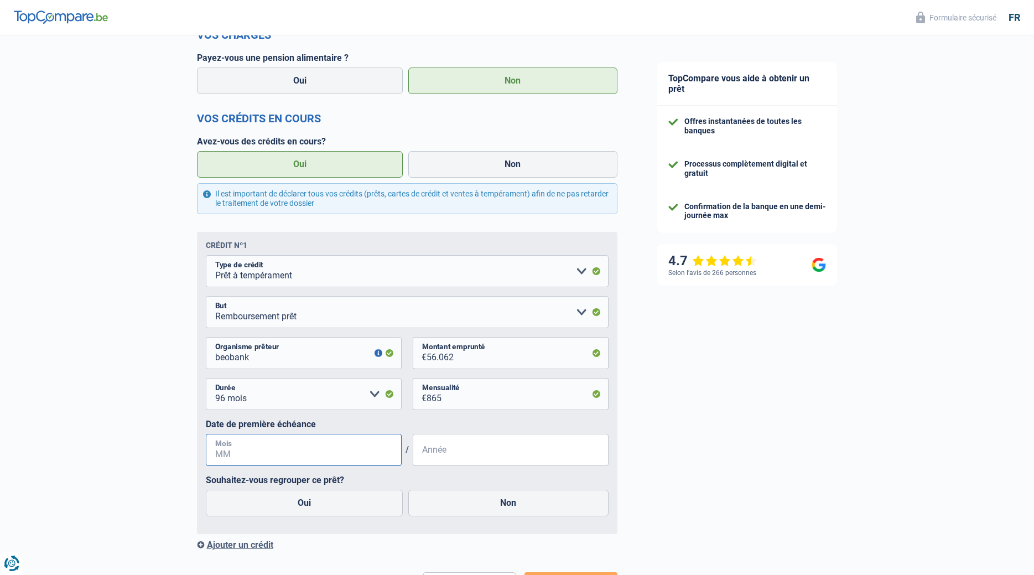
click at [322, 452] on input "Mois" at bounding box center [304, 450] width 196 height 32
click at [242, 464] on input "09" at bounding box center [304, 450] width 196 height 32
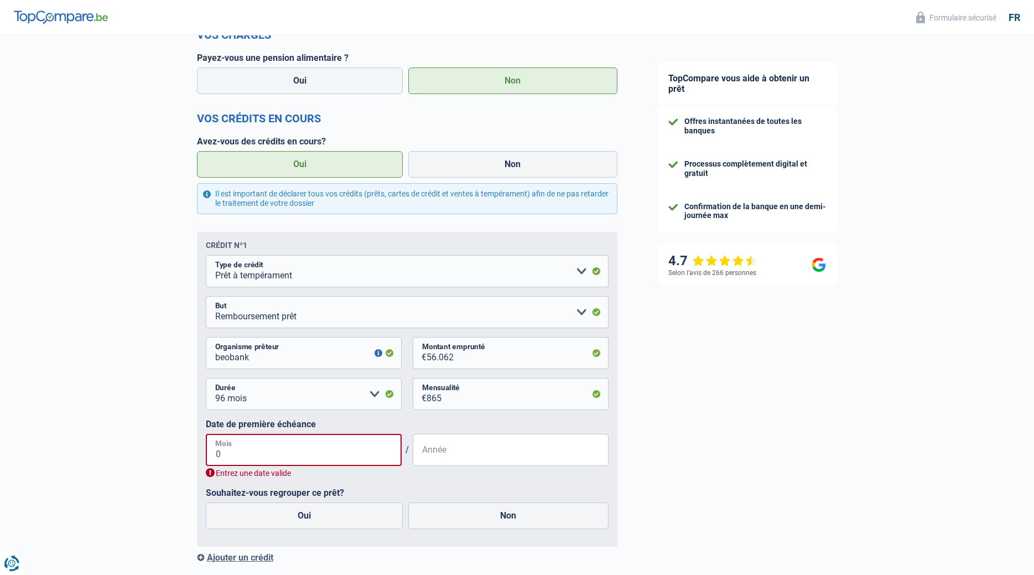
type input "07"
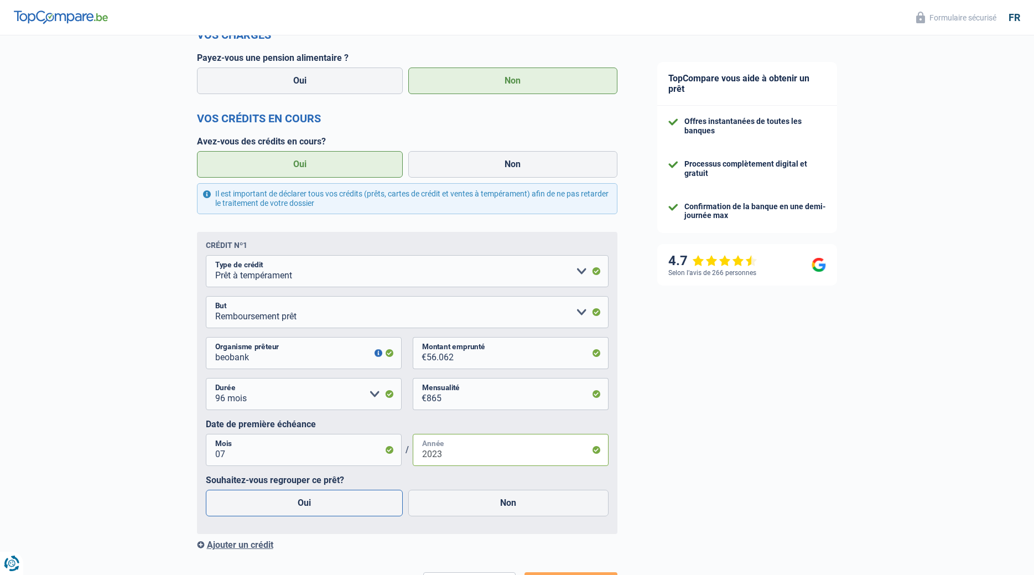
type input "2023"
click at [330, 502] on label "Oui" at bounding box center [304, 503] width 197 height 27
click at [330, 502] on input "Oui" at bounding box center [304, 503] width 197 height 27
radio input "true"
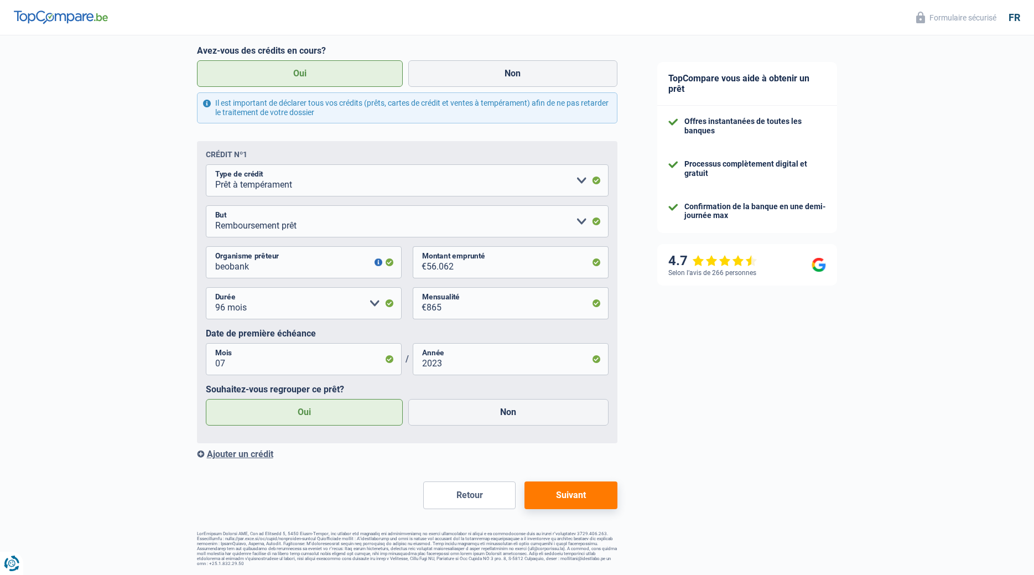
click at [257, 458] on div "Ajouter un crédit" at bounding box center [407, 454] width 420 height 11
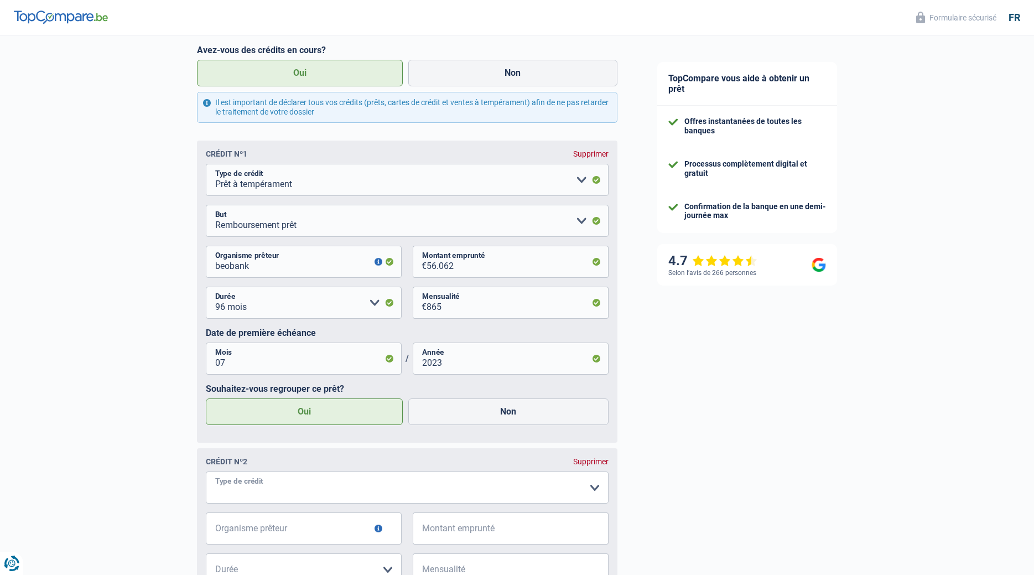
click at [206, 471] on select "Carte ou ouverture de crédit Prêt hypothécaire Vente à tempérament Prêt à tempé…" at bounding box center [407, 487] width 403 height 32
select select "personalLoan"
click option "Prêt à tempérament" at bounding box center [0, 0] width 0 height 0
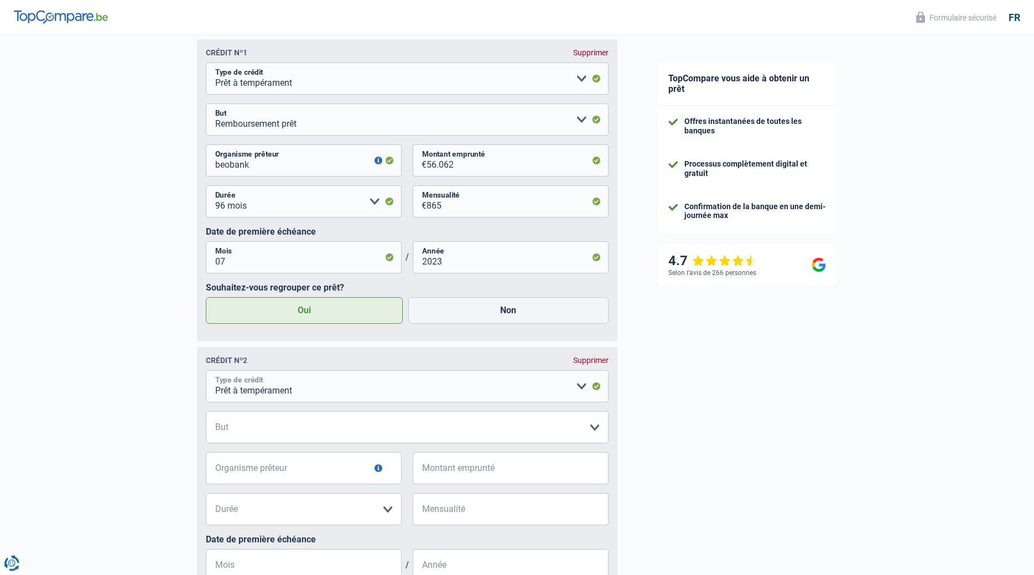
scroll to position [564, 0]
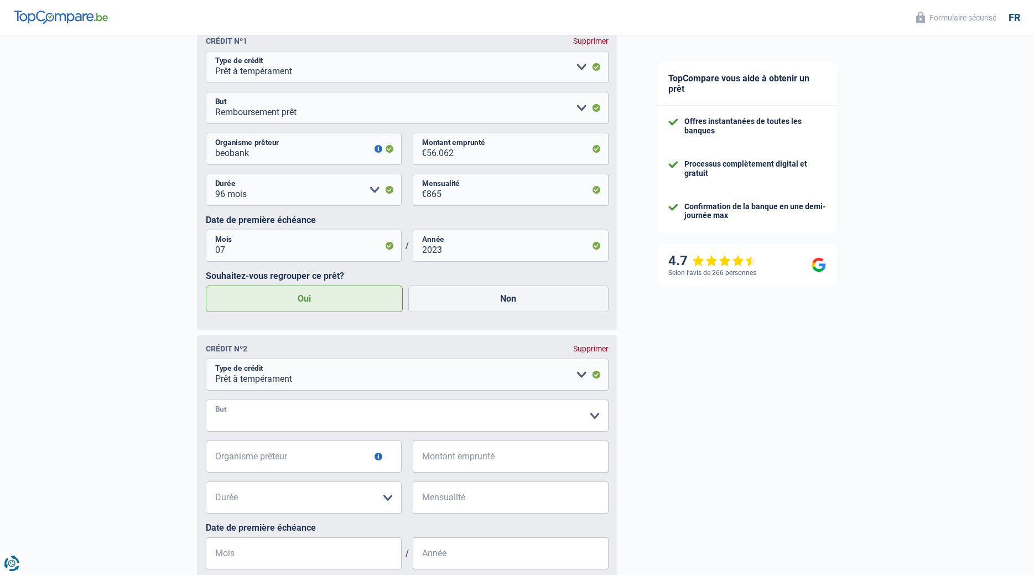
click at [206, 399] on select "Confort maison: meubles, textile, peinture, électroménager, outillage non-profe…" at bounding box center [407, 415] width 403 height 32
select select "smallWorks"
click option "Petits travaux maison et jardin" at bounding box center [0, 0] width 0 height 0
click at [304, 461] on input "Organisme prêteur" at bounding box center [304, 456] width 196 height 32
type input "cofidis"
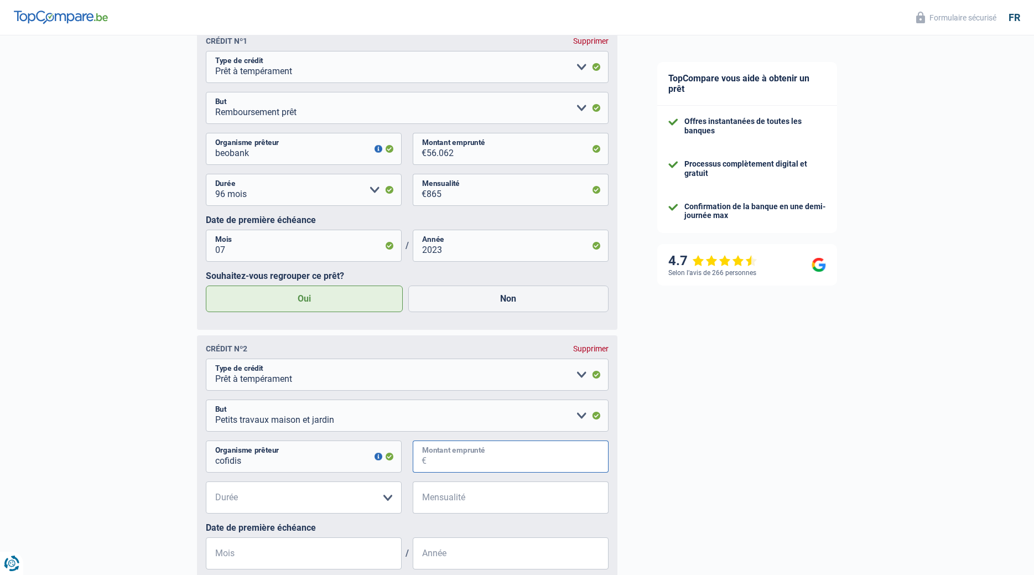
click at [496, 462] on input "Montant emprunté" at bounding box center [517, 456] width 182 height 32
type input "10.000"
click at [206, 481] on select "12 mois 18 mois 24 mois 30 mois 36 mois 42 mois 48 mois Veuillez sélectionner u…" at bounding box center [304, 497] width 196 height 32
select select "36"
click option "36 mois" at bounding box center [0, 0] width 0 height 0
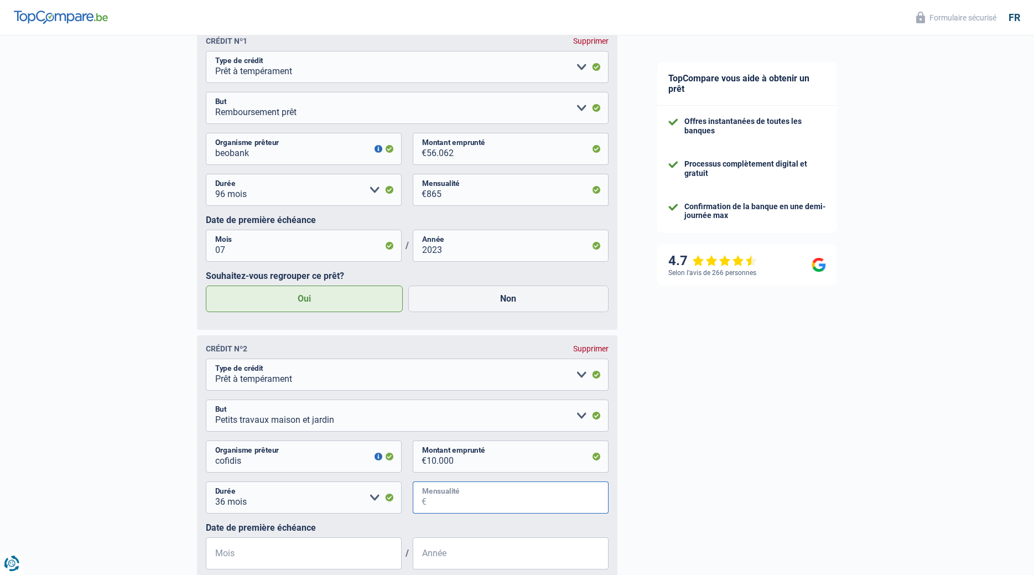
click at [455, 495] on input "Mensualité" at bounding box center [517, 497] width 182 height 32
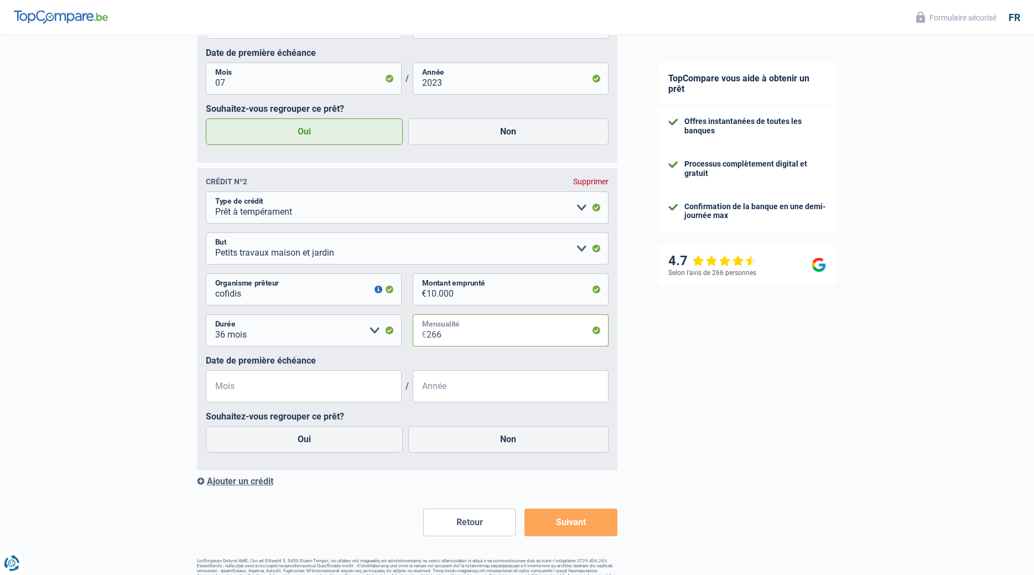
scroll to position [733, 0]
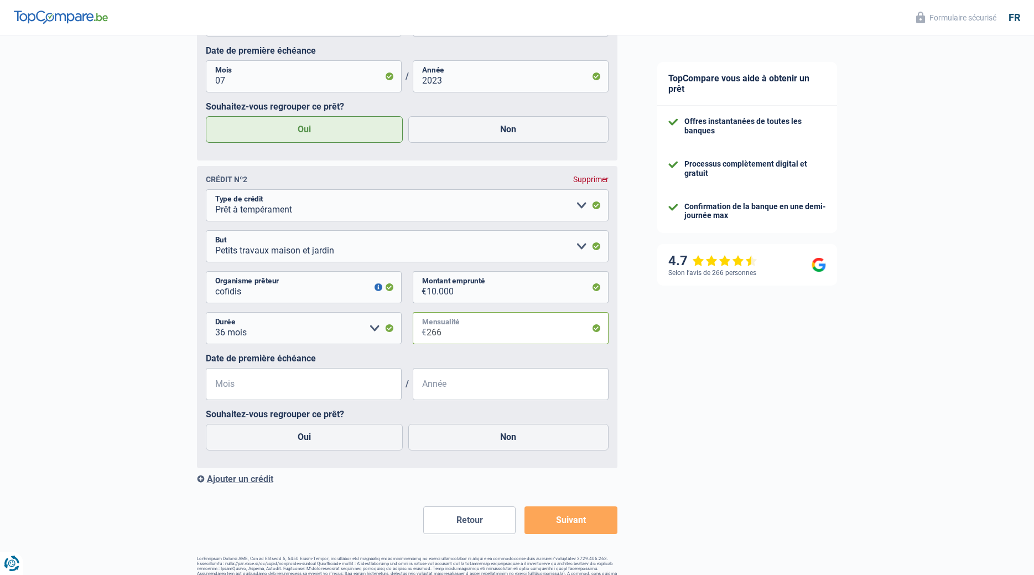
type input "266"
click at [227, 388] on input "Mois" at bounding box center [304, 384] width 196 height 32
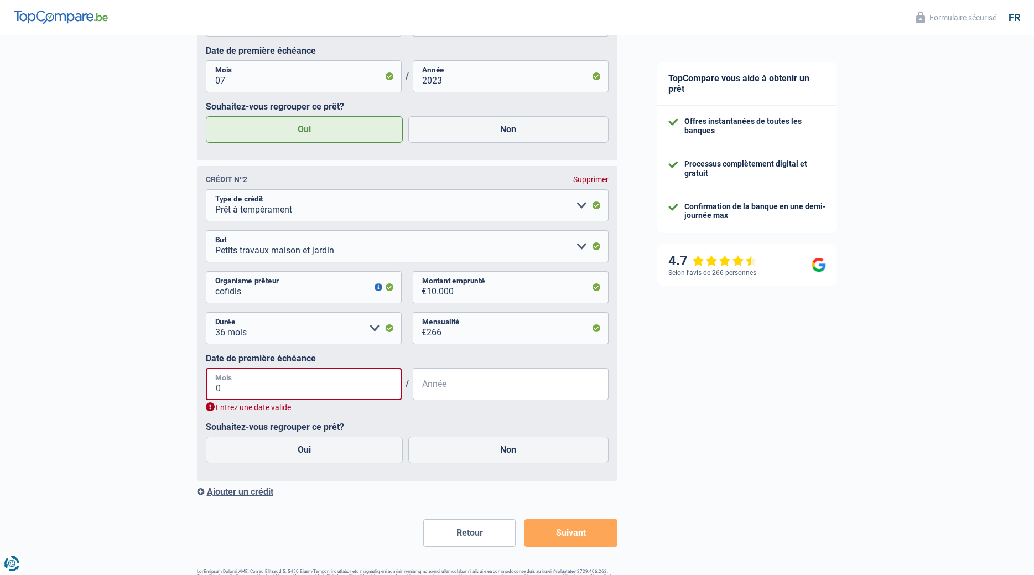
type input "08"
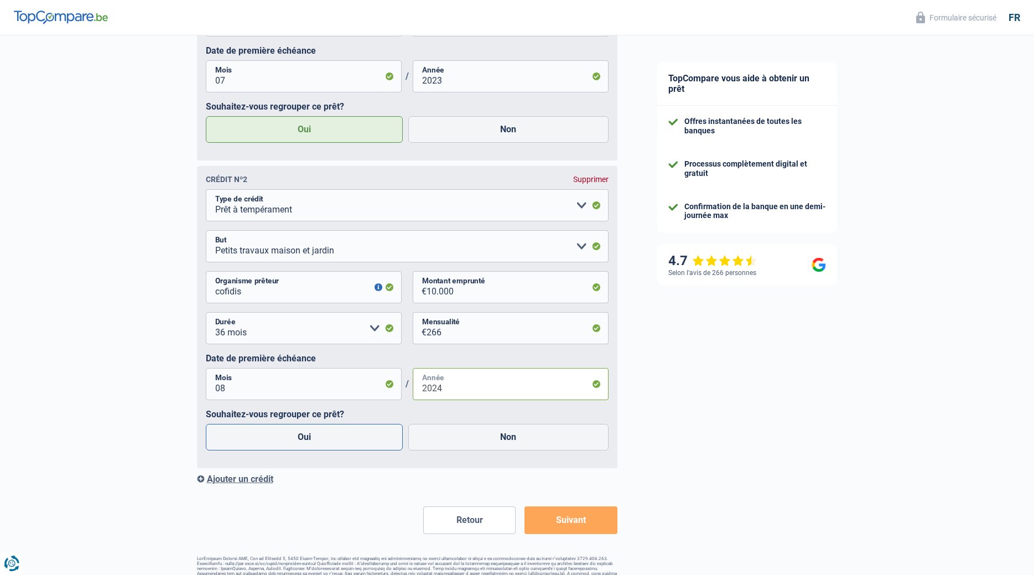
type input "2024"
click at [257, 444] on label "Oui" at bounding box center [304, 437] width 197 height 27
click at [257, 444] on input "Oui" at bounding box center [304, 437] width 197 height 27
radio input "true"
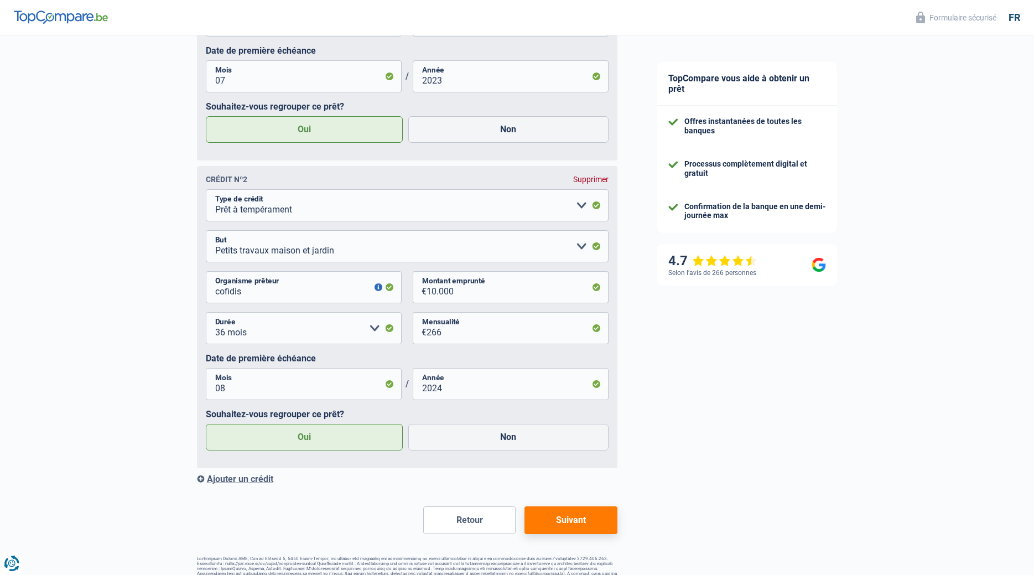
click at [261, 484] on div "Ajouter un crédit" at bounding box center [407, 479] width 420 height 11
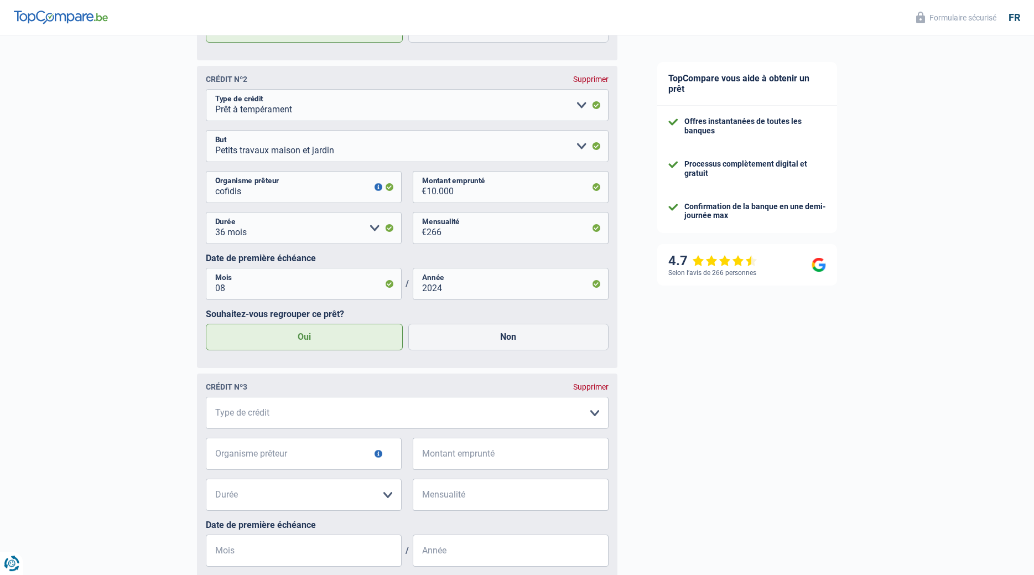
scroll to position [846, 0]
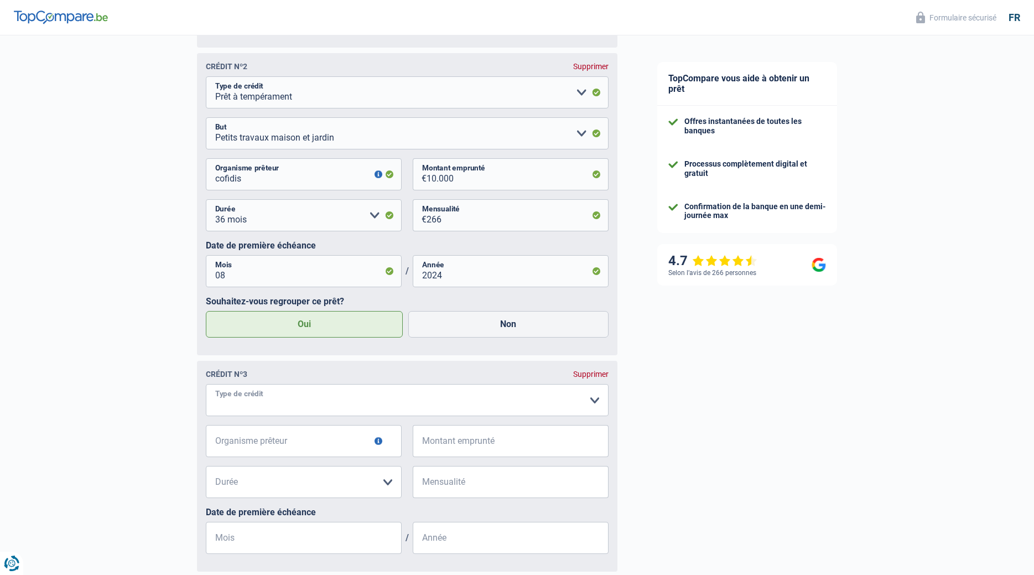
click at [206, 384] on select "Carte ou ouverture de crédit Prêt hypothécaire Vente à tempérament Prêt à tempé…" at bounding box center [407, 400] width 403 height 32
select select "cardOrCredit"
click option "Carte ou ouverture de crédit" at bounding box center [0, 0] width 0 height 0
click at [355, 433] on input "Organisme prêteur" at bounding box center [304, 441] width 196 height 32
type input "beobank"
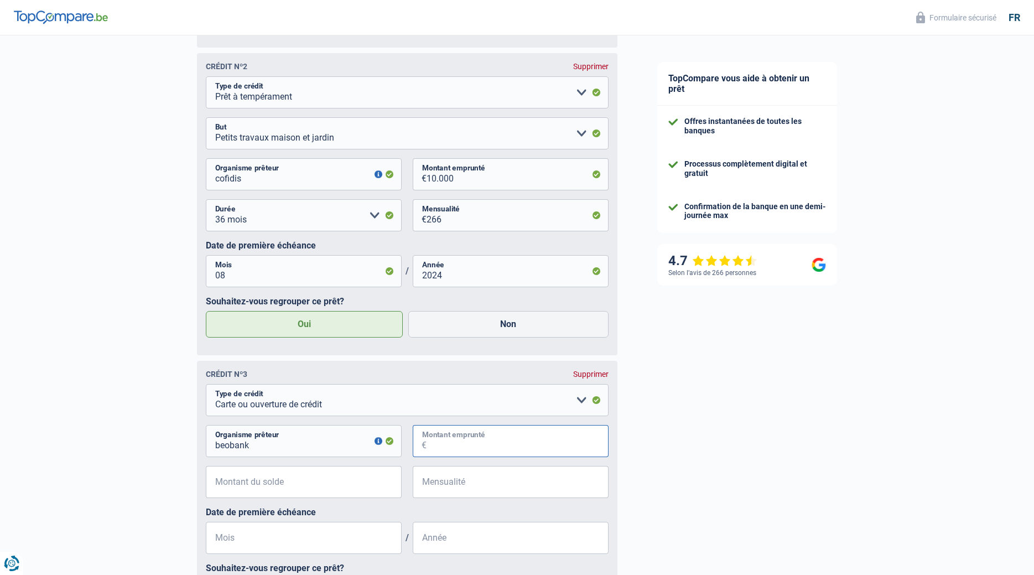
click at [454, 447] on input "Montant emprunté" at bounding box center [517, 441] width 182 height 32
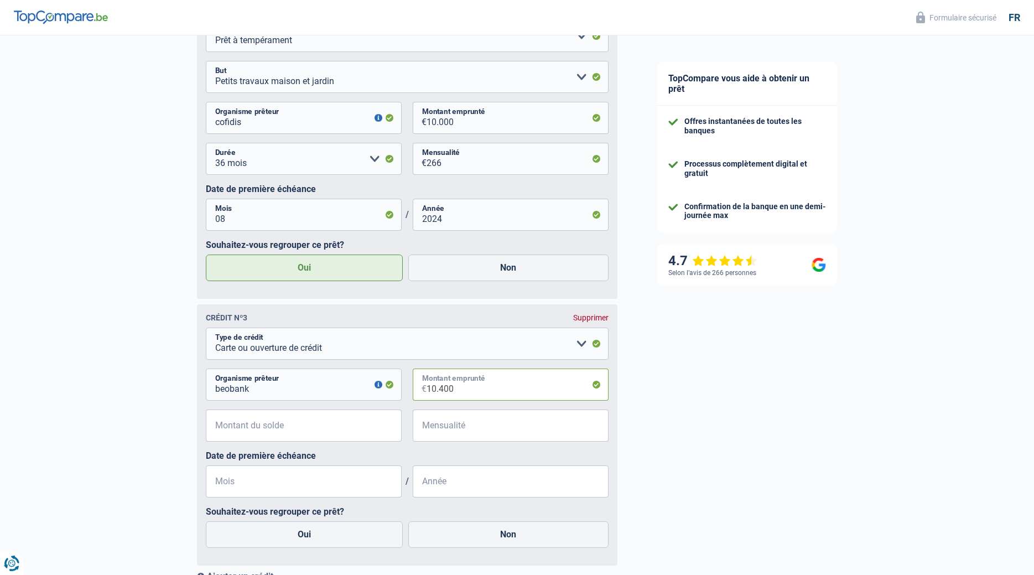
scroll to position [959, 0]
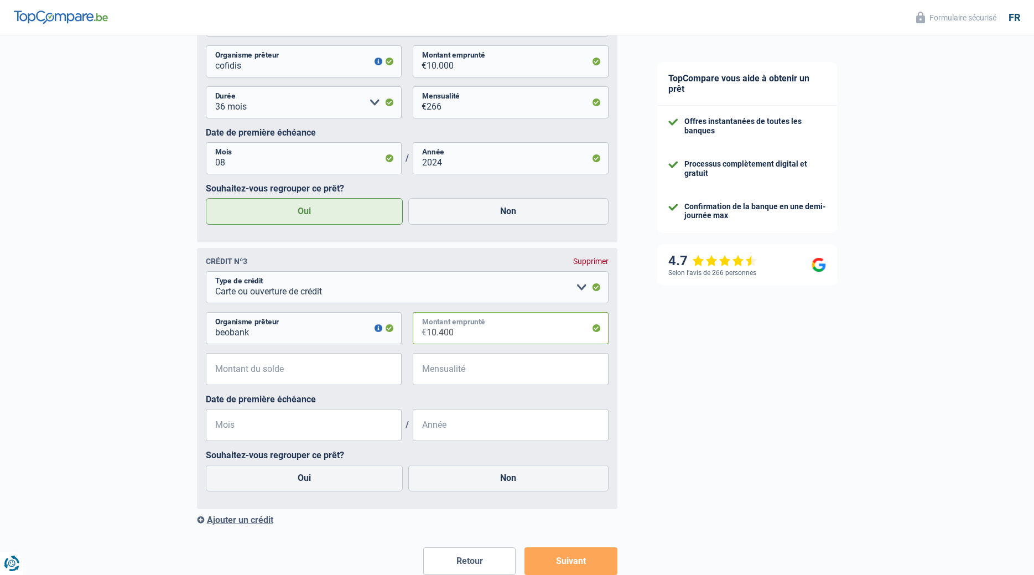
type input "10.400"
click at [367, 487] on label "Oui" at bounding box center [304, 478] width 197 height 27
click at [367, 487] on input "Oui" at bounding box center [304, 478] width 197 height 27
radio input "true"
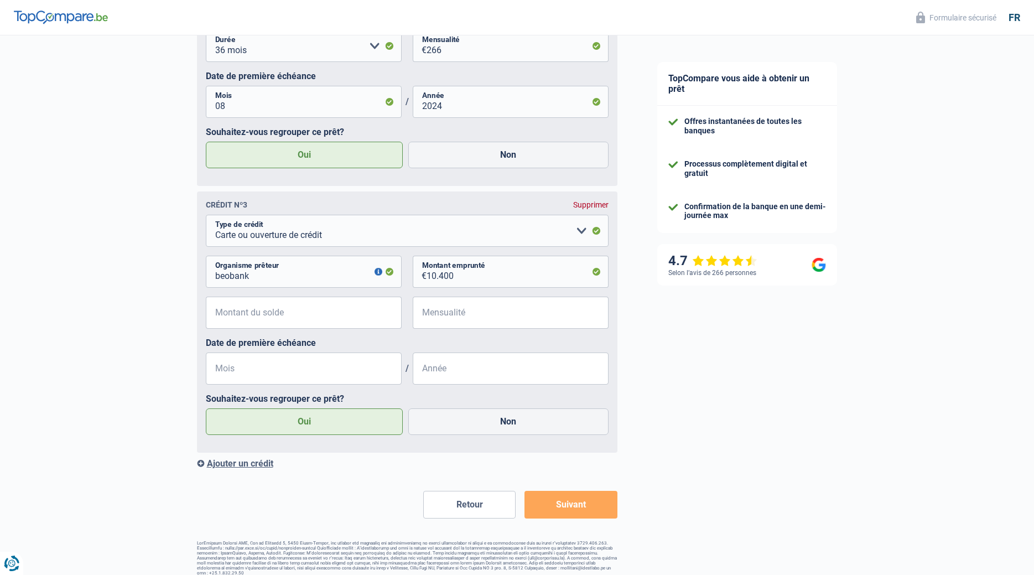
click at [253, 465] on div "Ajouter un crédit" at bounding box center [407, 463] width 420 height 11
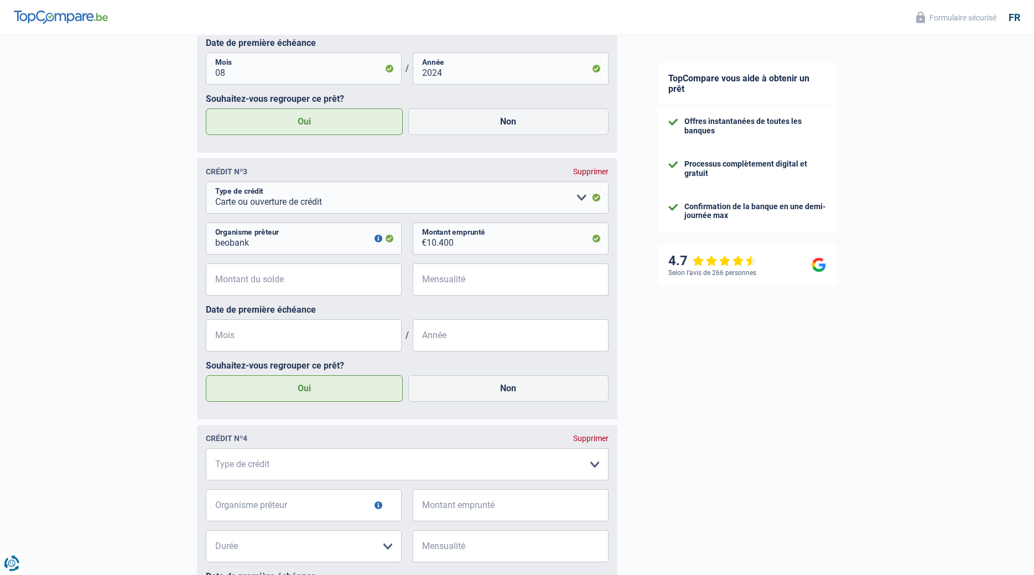
scroll to position [1071, 0]
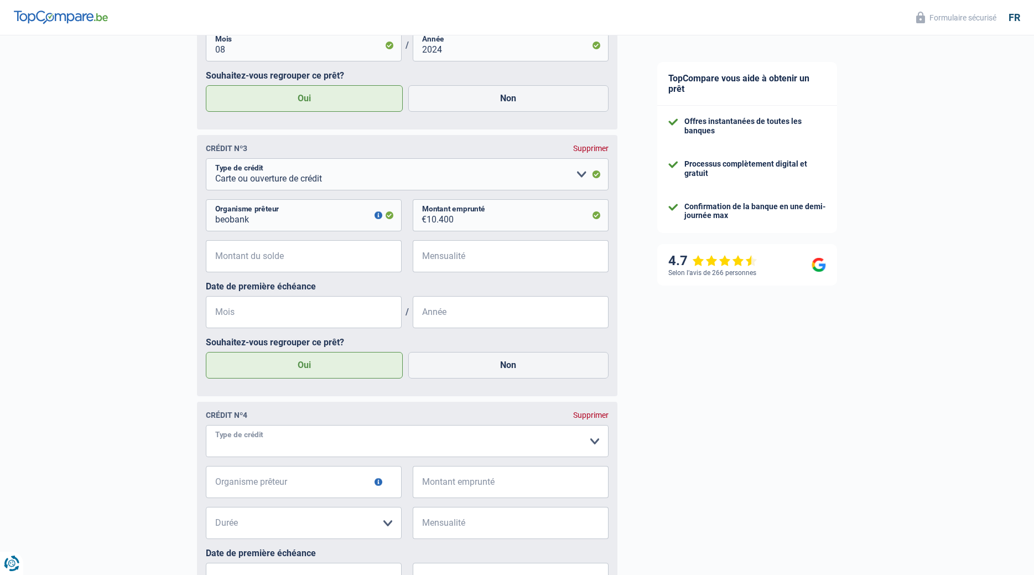
click at [206, 425] on select "Carte ou ouverture de crédit Prêt hypothécaire Vente à tempérament Prêt à tempé…" at bounding box center [407, 441] width 403 height 32
select select "cardOrCredit"
click option "Carte ou ouverture de crédit" at bounding box center [0, 0] width 0 height 0
click at [284, 484] on input "Organisme prêteur" at bounding box center [304, 482] width 196 height 32
type input "cofidis"
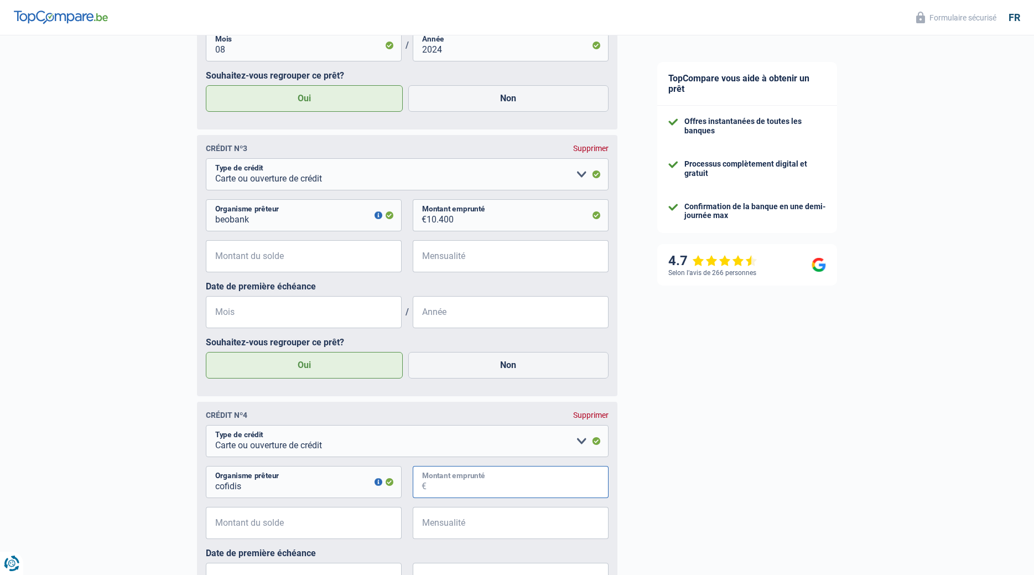
click at [436, 482] on input "Montant emprunté" at bounding box center [517, 482] width 182 height 32
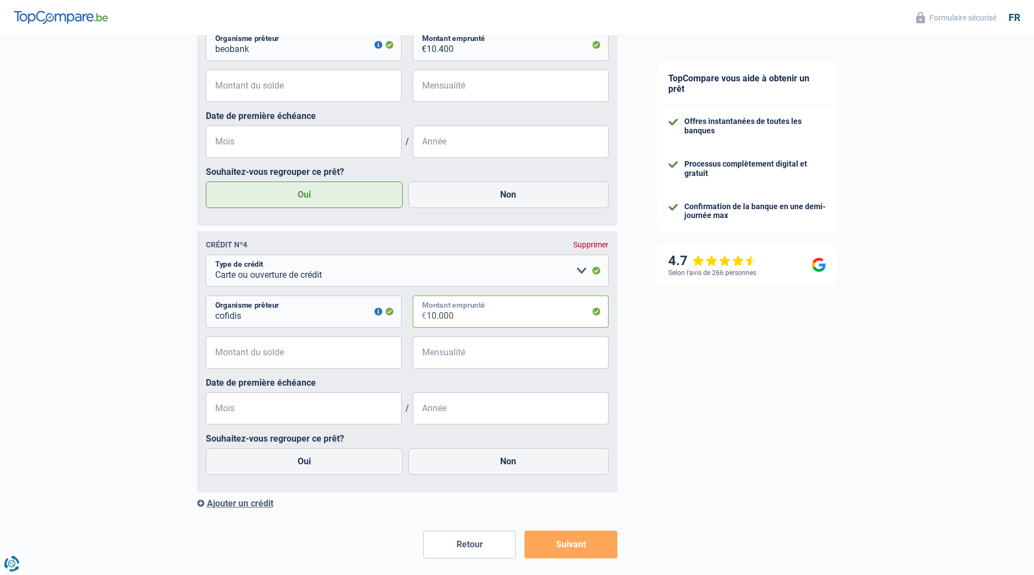
scroll to position [1293, 0]
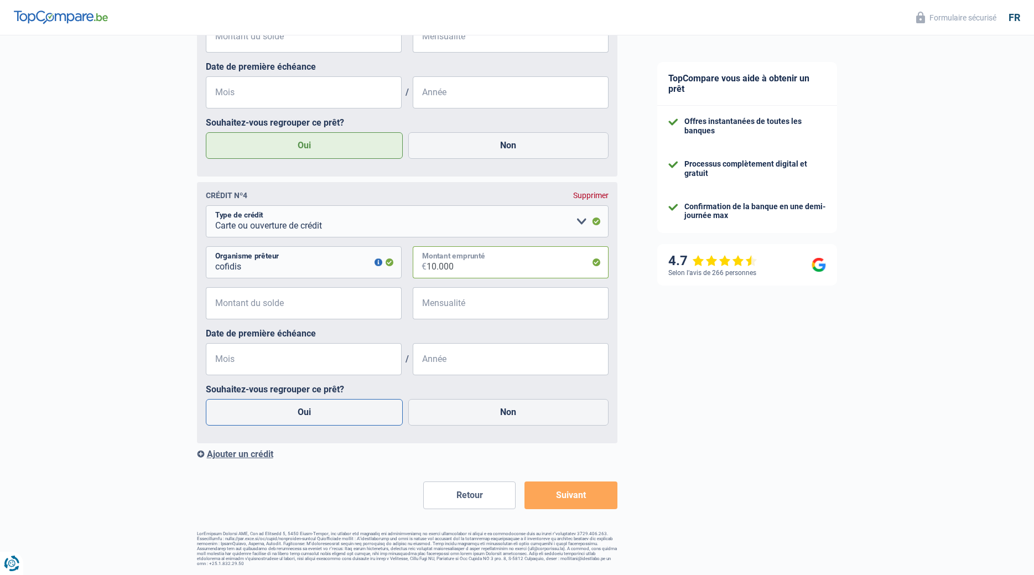
type input "10.000"
click at [309, 413] on label "Oui" at bounding box center [304, 412] width 197 height 27
click at [309, 413] on input "Oui" at bounding box center [304, 412] width 197 height 27
radio input "true"
click at [578, 499] on button "Suivant" at bounding box center [570, 495] width 92 height 28
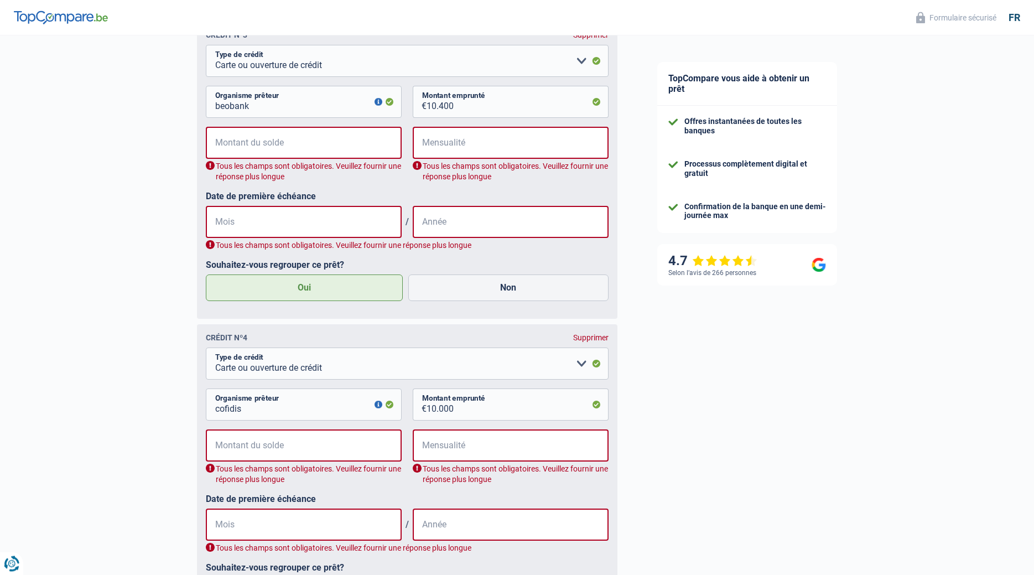
scroll to position [1180, 0]
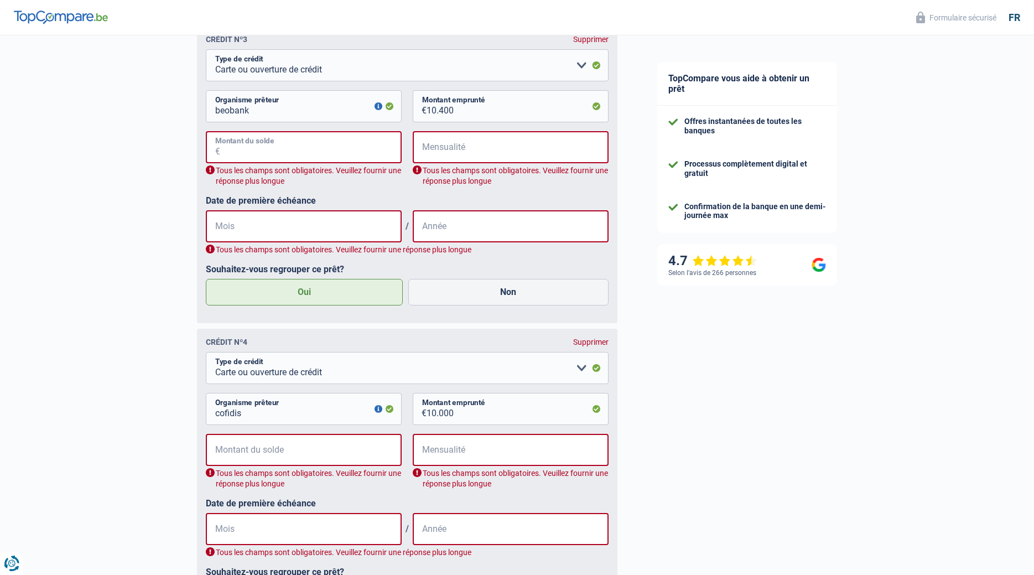
click at [253, 154] on input "Montant du solde" at bounding box center [310, 147] width 181 height 32
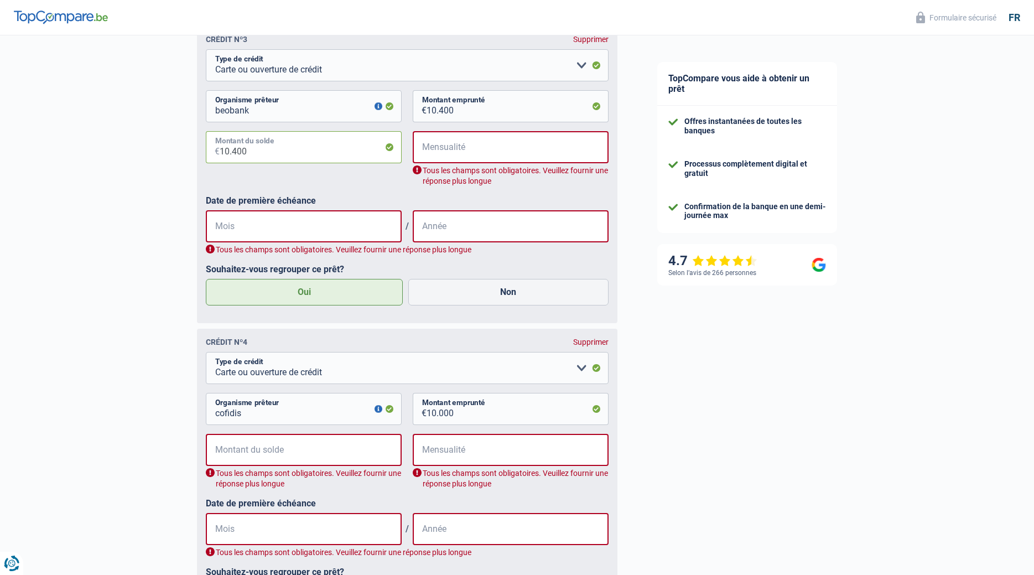
type input "10.400"
click at [256, 452] on input "Montant du solde" at bounding box center [310, 450] width 181 height 32
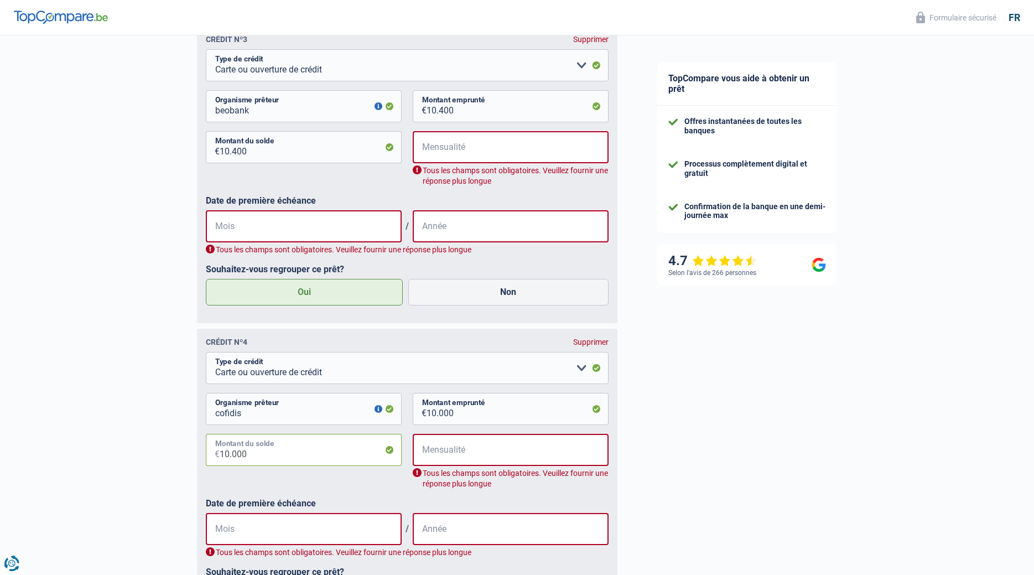
type input "10.000"
click at [456, 452] on input "Mensualité" at bounding box center [517, 450] width 181 height 32
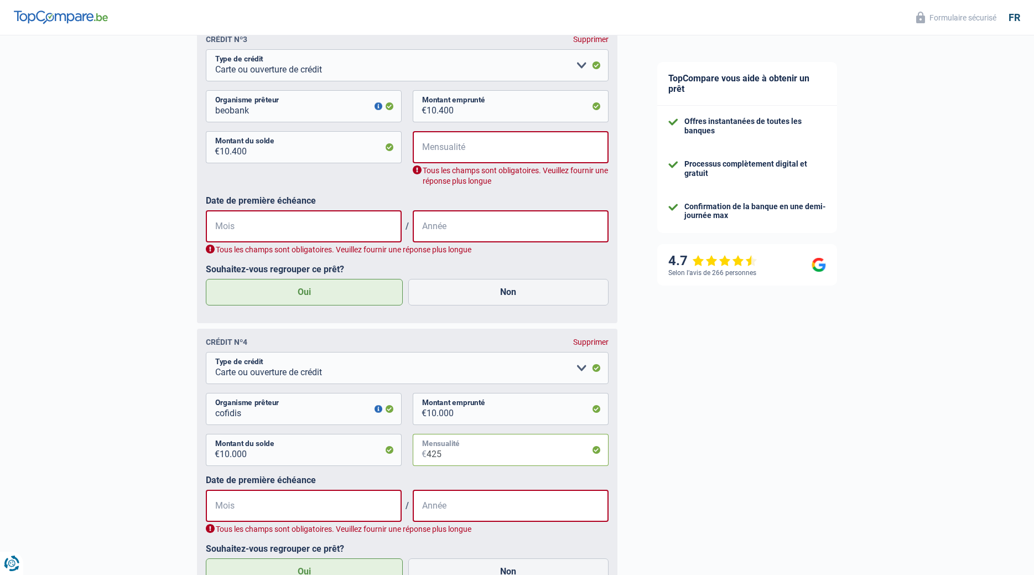
type input "425"
click at [320, 505] on input "Mois" at bounding box center [304, 506] width 196 height 32
type input "07"
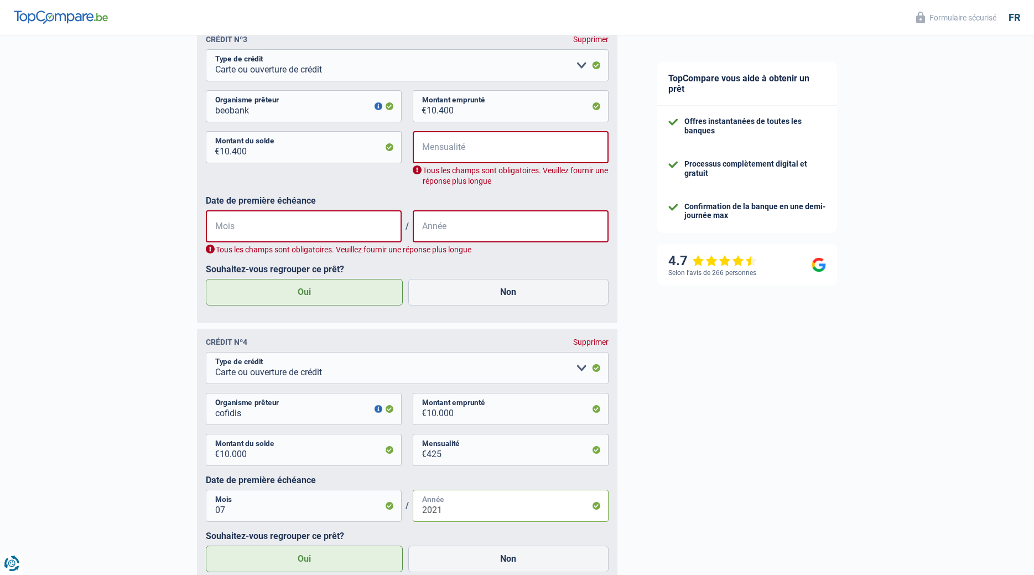
type input "2021"
click at [439, 151] on input "Mensualité" at bounding box center [517, 147] width 181 height 32
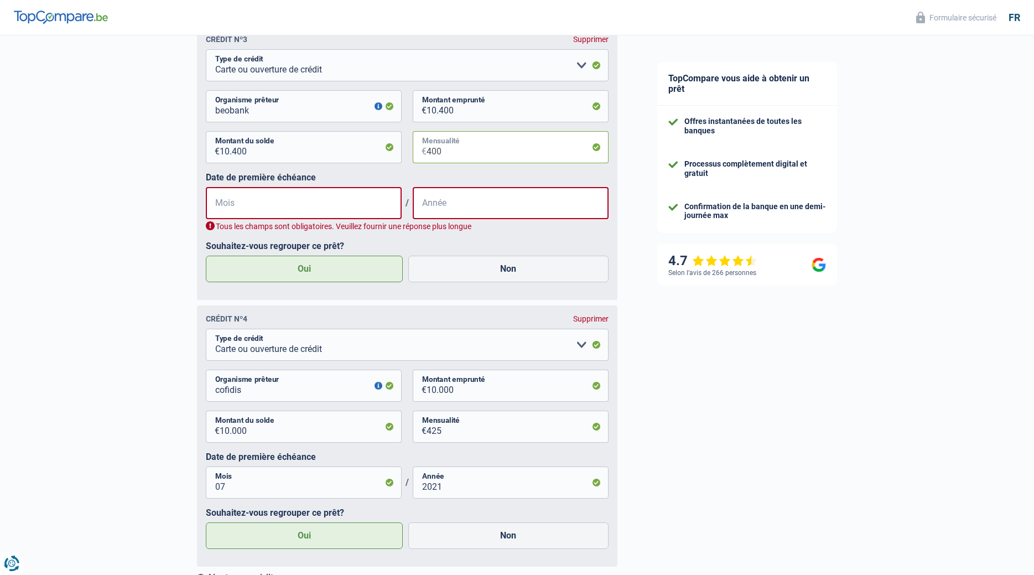
type input "400"
click at [230, 204] on input "Mois" at bounding box center [304, 203] width 196 height 32
type input "03"
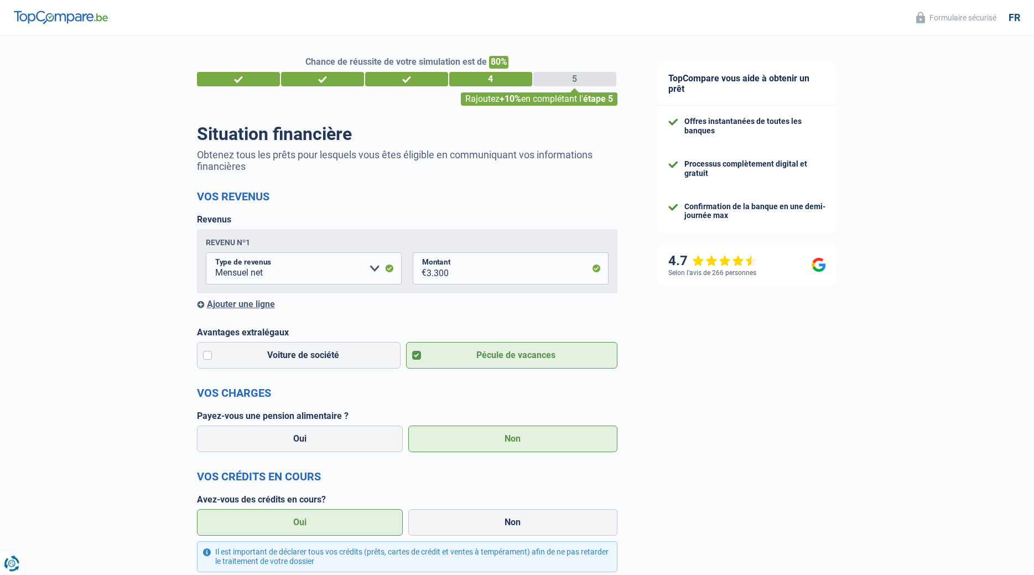
scroll to position [0, 0]
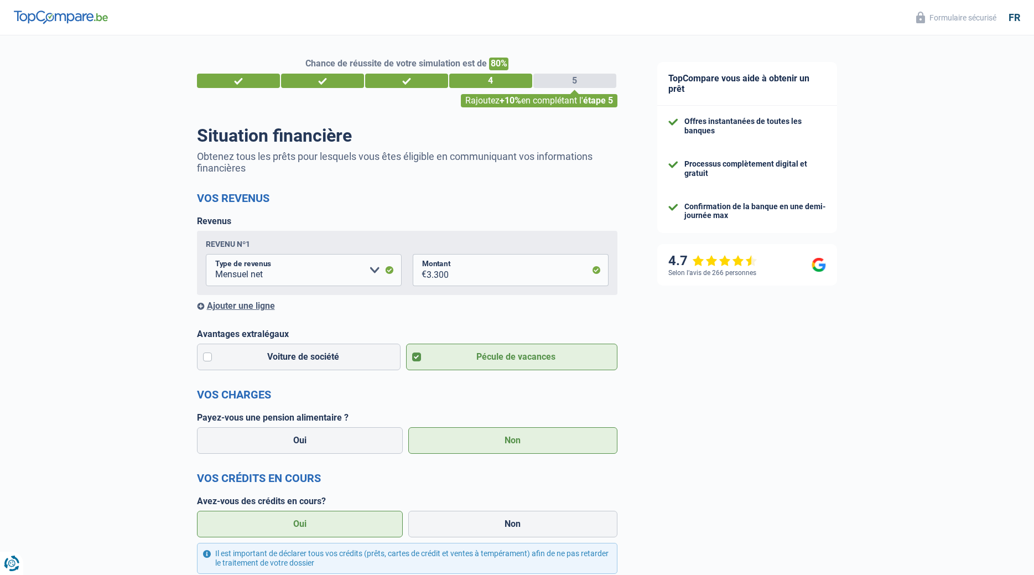
type input "2022"
